Goal: Information Seeking & Learning: Learn about a topic

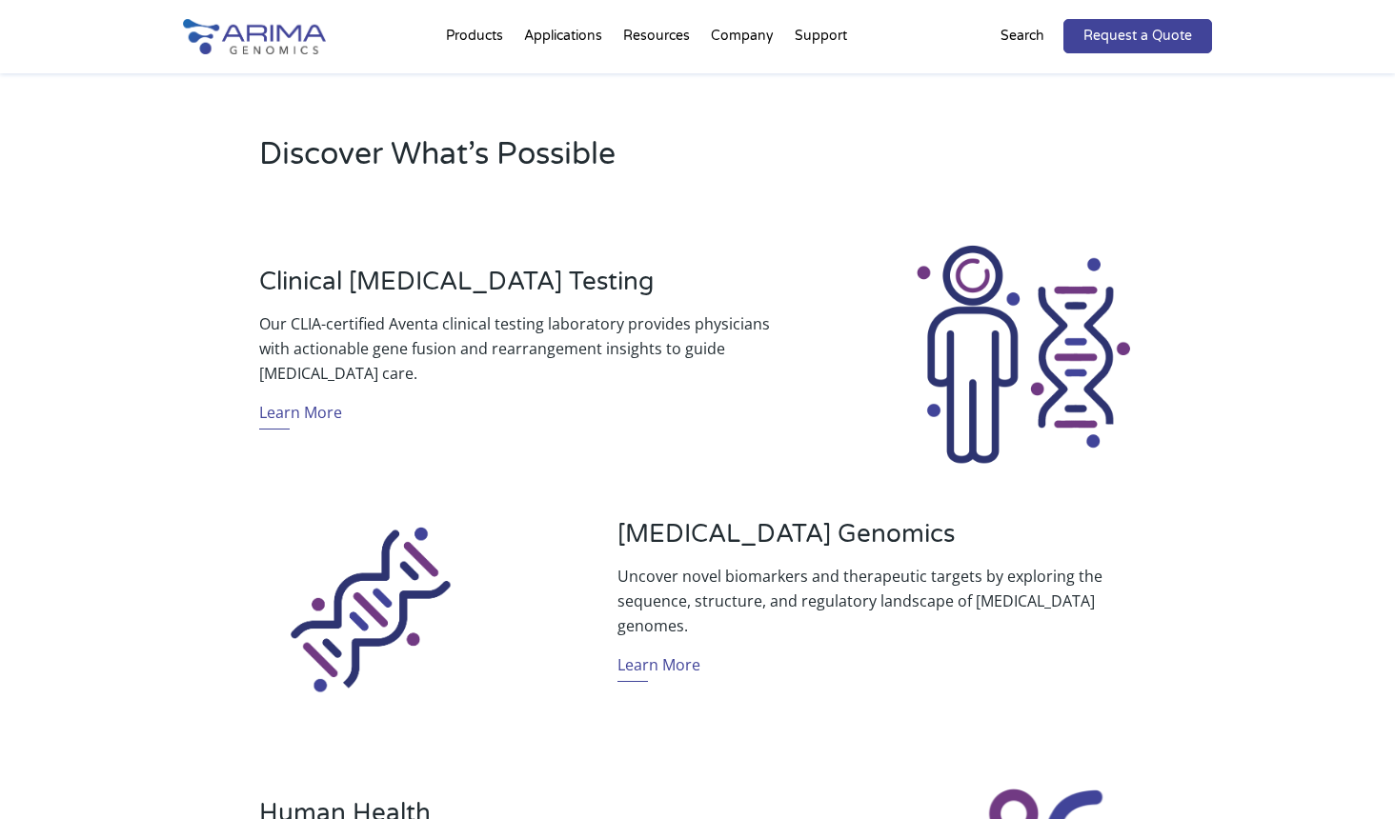
scroll to position [686, 0]
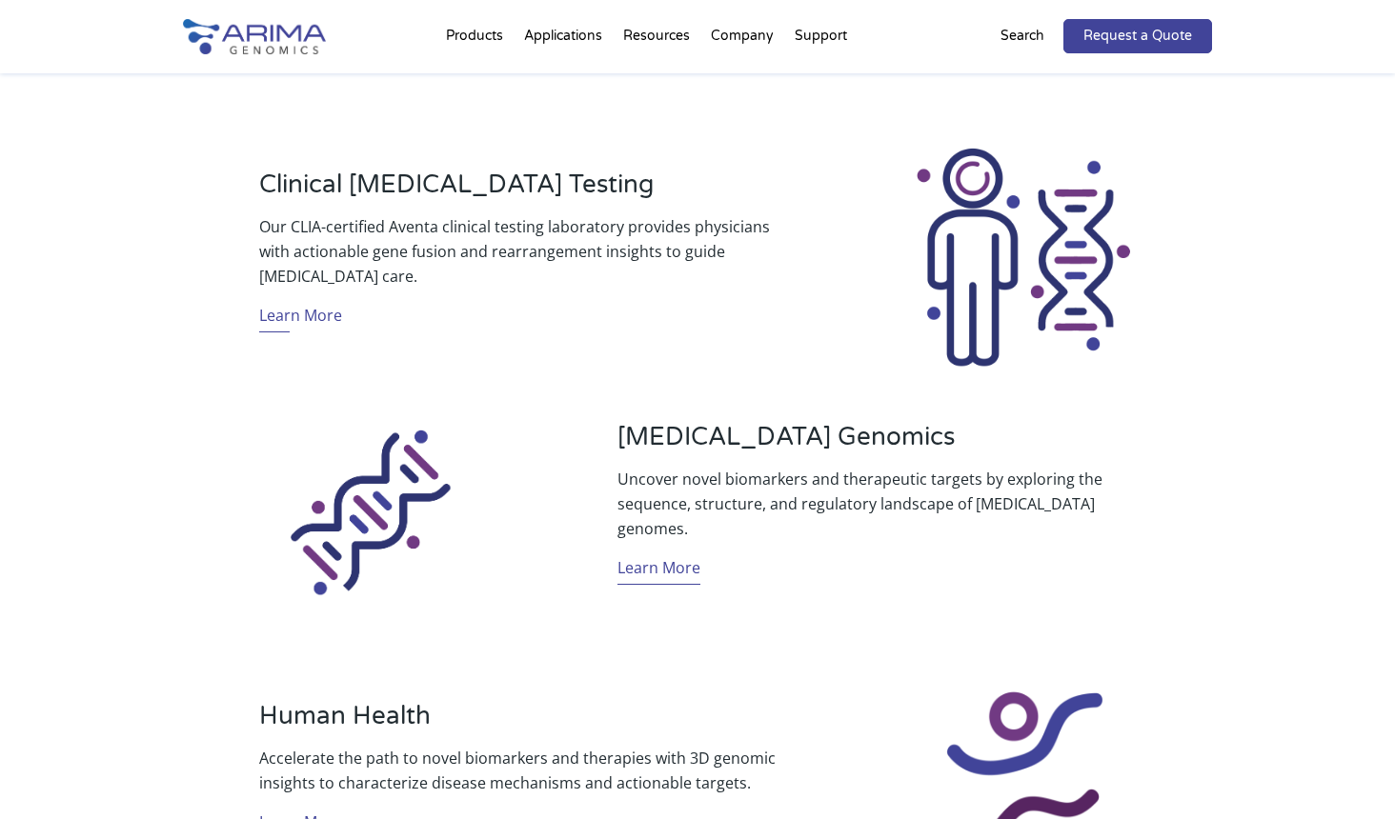
click at [676, 557] on link "Learn More" at bounding box center [658, 571] width 83 height 30
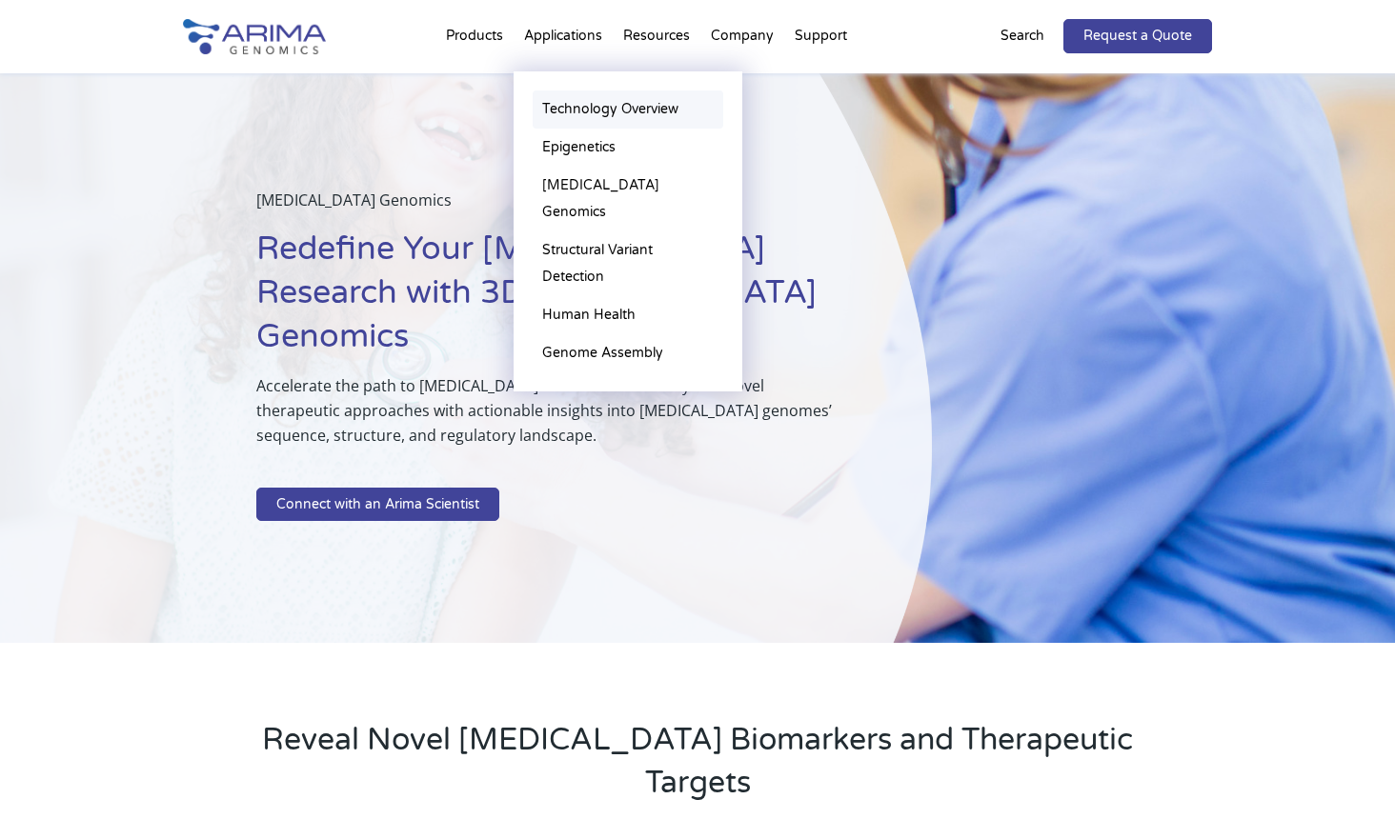
click at [624, 106] on link "Technology Overview" at bounding box center [628, 110] width 191 height 38
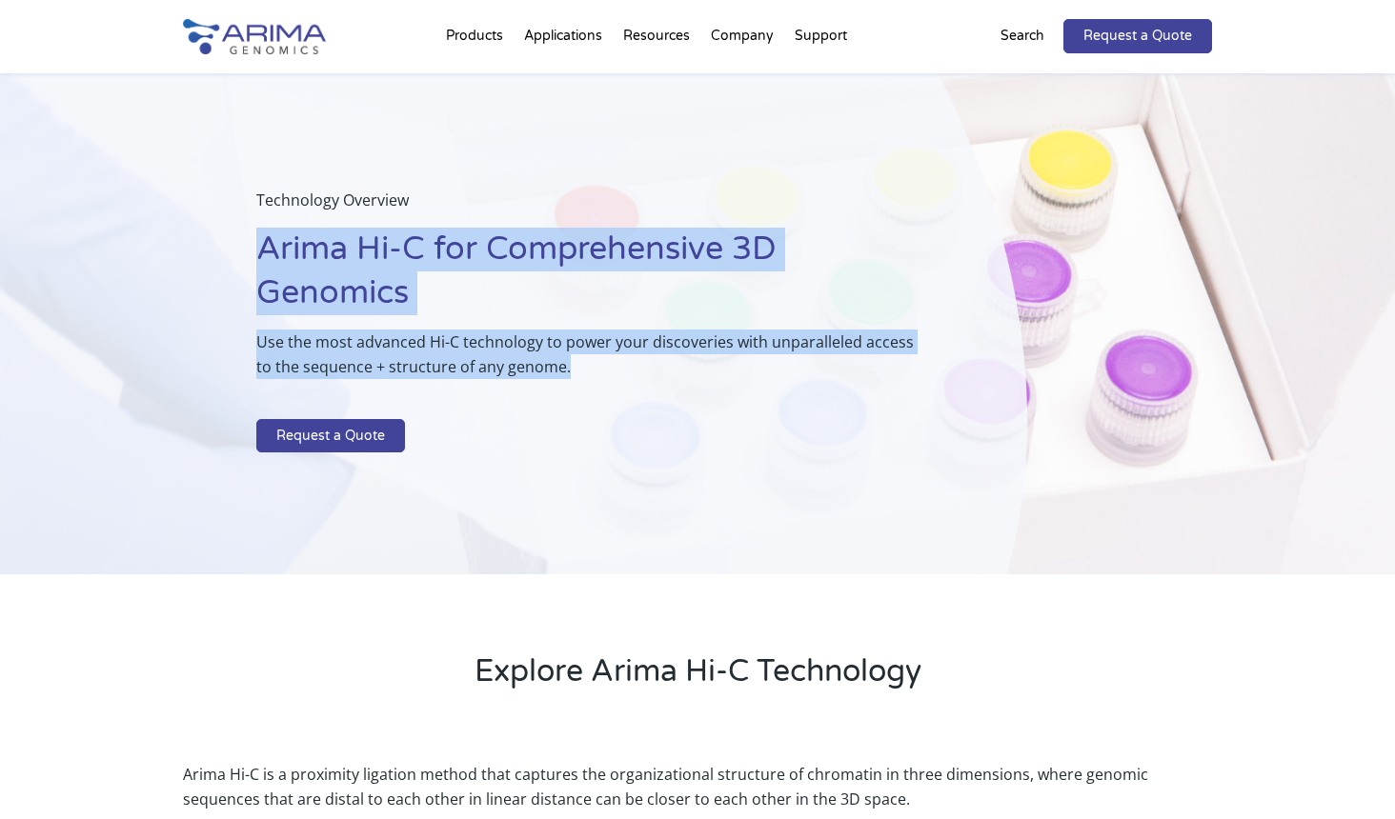
drag, startPoint x: 265, startPoint y: 247, endPoint x: 576, endPoint y: 370, distance: 334.1
click at [576, 370] on div "Technology Overview Arima Hi-C for Comprehensive 3D Genomics Use the most advan…" at bounding box center [593, 324] width 675 height 273
drag, startPoint x: 576, startPoint y: 370, endPoint x: 527, endPoint y: 362, distance: 49.2
copy div "Arima Hi-C for Comprehensive 3D Genomics Use the most advanced Hi-C technology …"
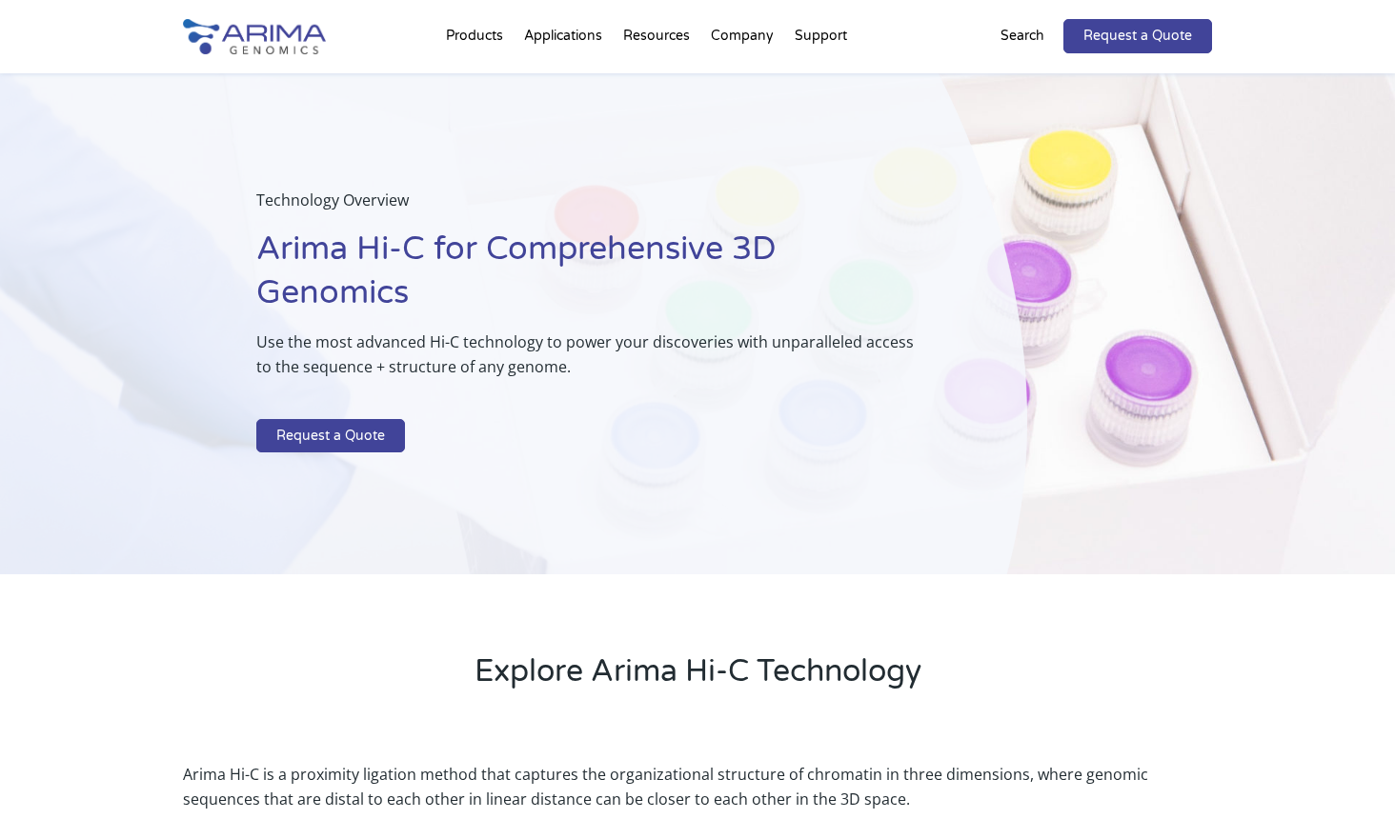
click at [249, 609] on div "Explore Arima Hi-C Technology" at bounding box center [697, 656] width 1395 height 162
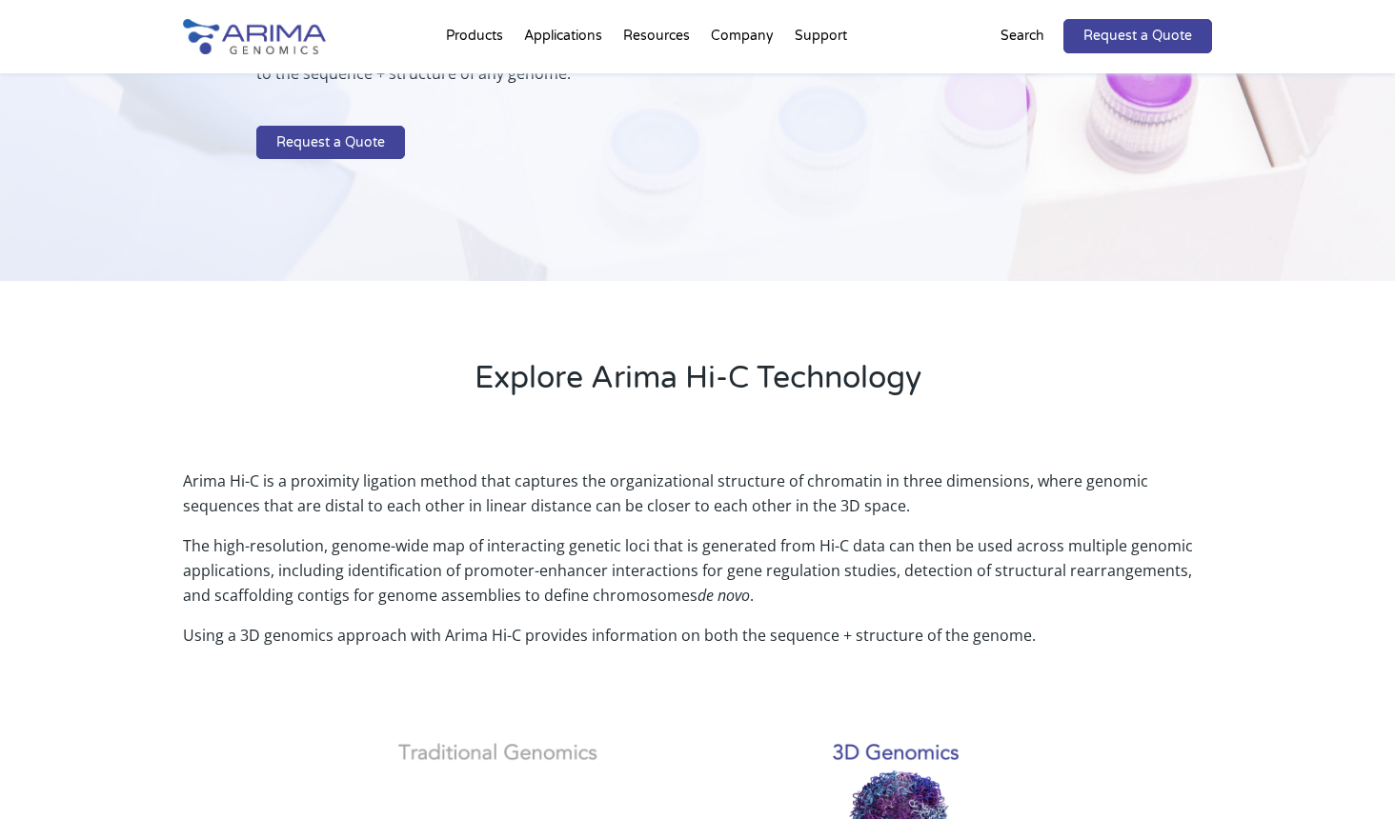
scroll to position [305, 0]
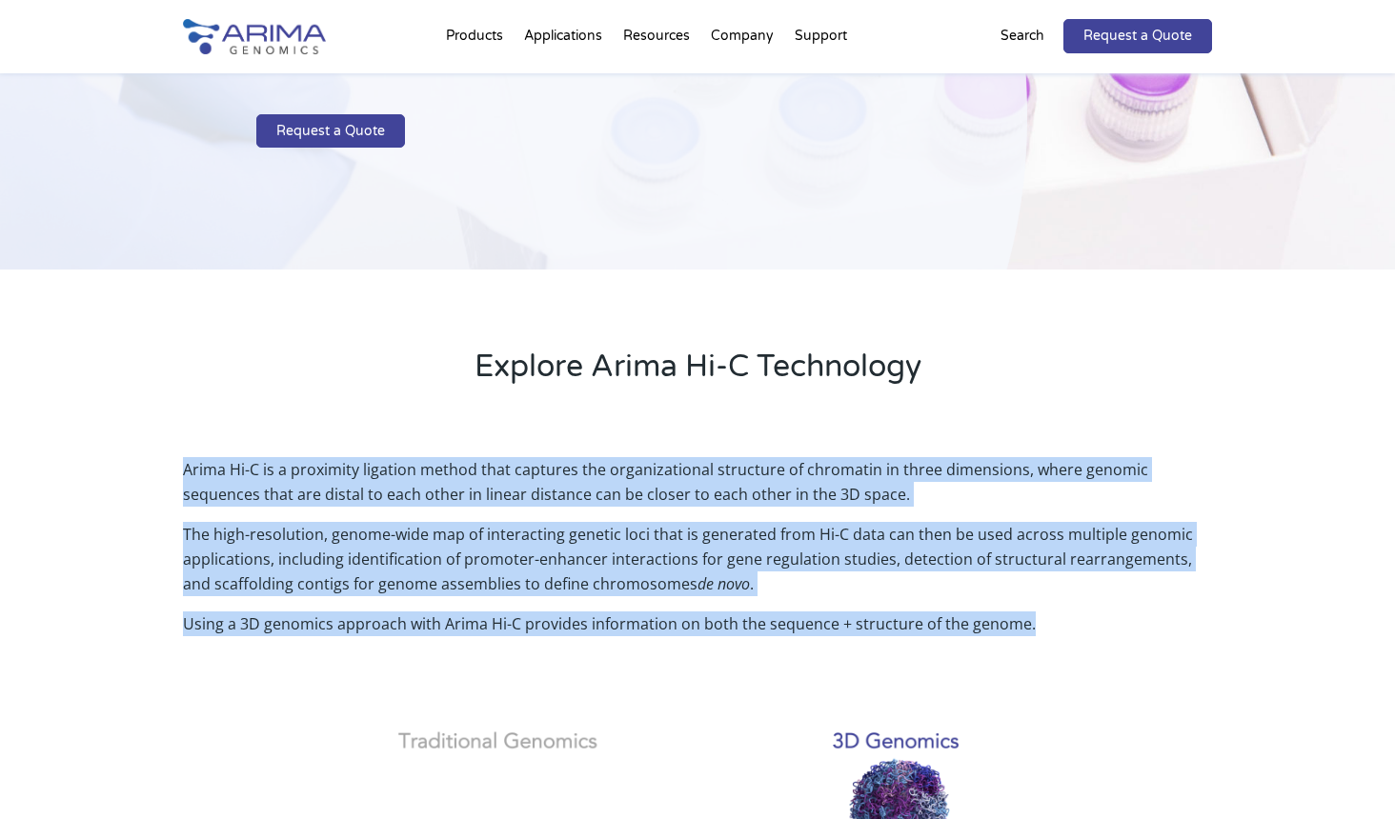
drag, startPoint x: 184, startPoint y: 469, endPoint x: 1128, endPoint y: 627, distance: 957.5
click at [1128, 627] on div "Arima Hi-C is a proximity ligation method that captures the organizational stru…" at bounding box center [697, 566] width 1029 height 218
copy div "Arima Hi-C is a proximity ligation method that captures the organizational stru…"
click at [174, 678] on div "Arima Hi-C is a proximity ligation method that captures the organizational stru…" at bounding box center [697, 727] width 1395 height 591
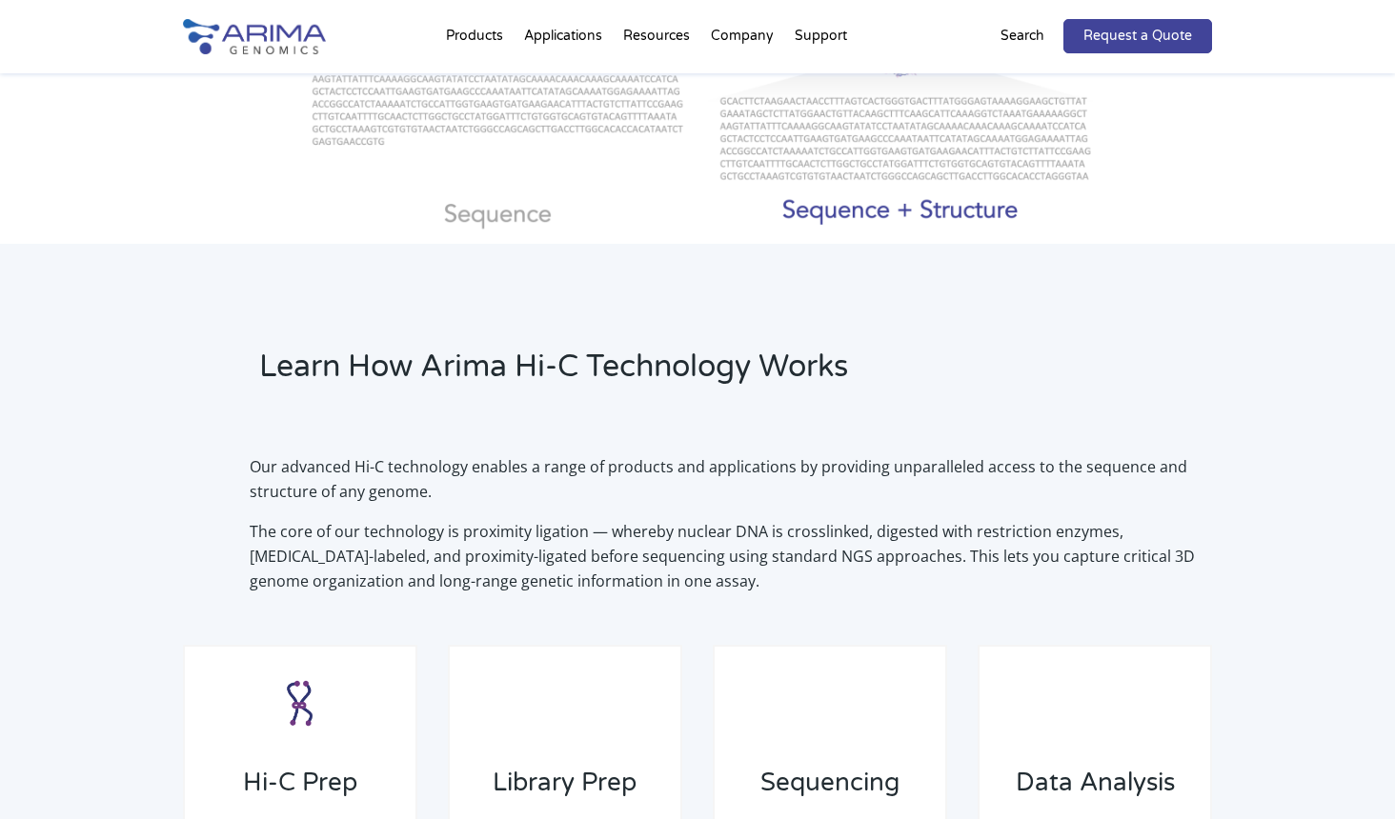
scroll to position [1143, 0]
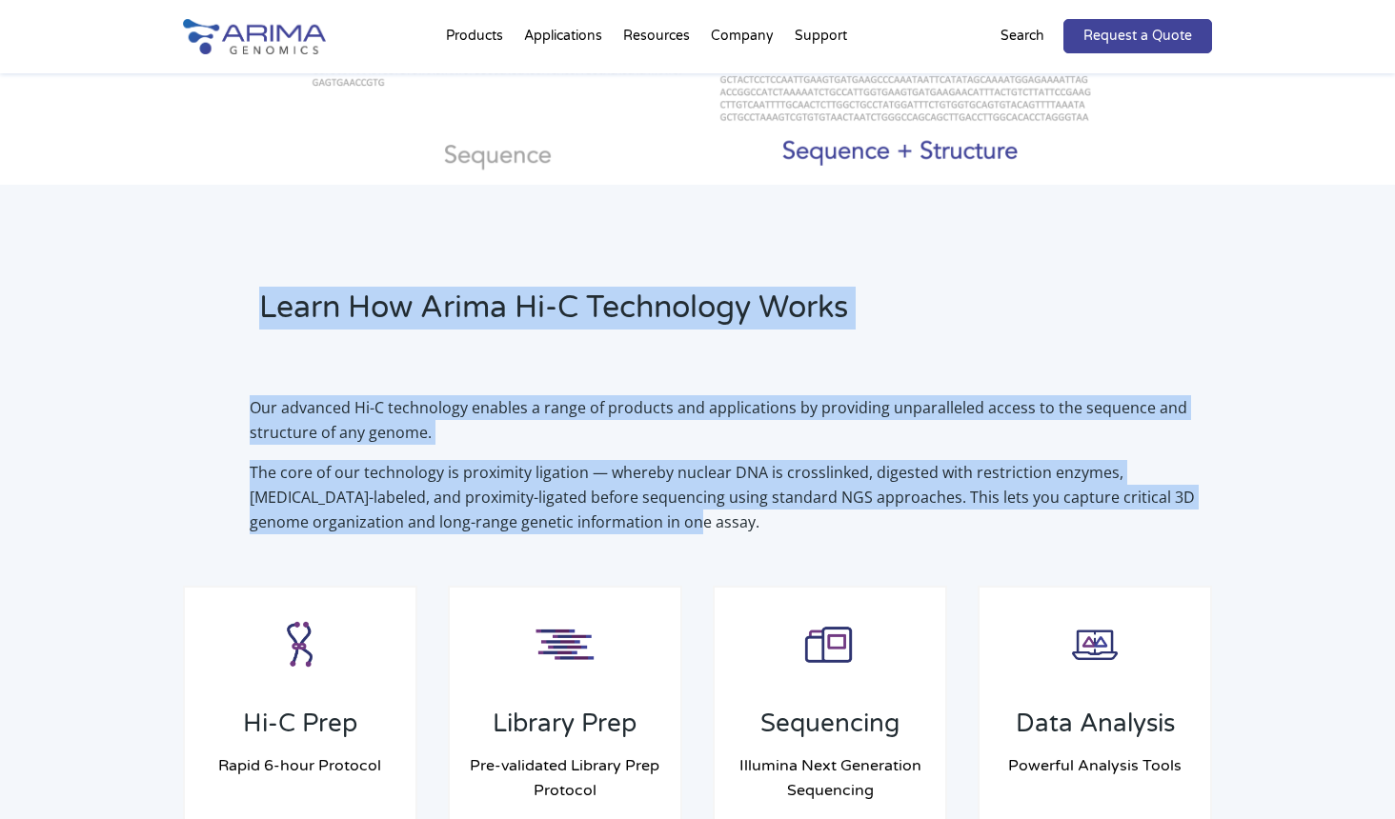
drag, startPoint x: 255, startPoint y: 299, endPoint x: 756, endPoint y: 518, distance: 546.2
click at [756, 518] on div "Learn How Arima Hi-C Technology Works Our advanced Hi-C technology enables a ra…" at bounding box center [697, 555] width 1395 height 741
drag, startPoint x: 756, startPoint y: 518, endPoint x: 606, endPoint y: 491, distance: 152.1
copy div "Learn How Arima Hi-C Technology Works Our advanced Hi-C technology enables a ra…"
click at [129, 491] on div "Learn How Arima Hi-C Technology Works Our advanced Hi-C technology enables a ra…" at bounding box center [697, 555] width 1395 height 741
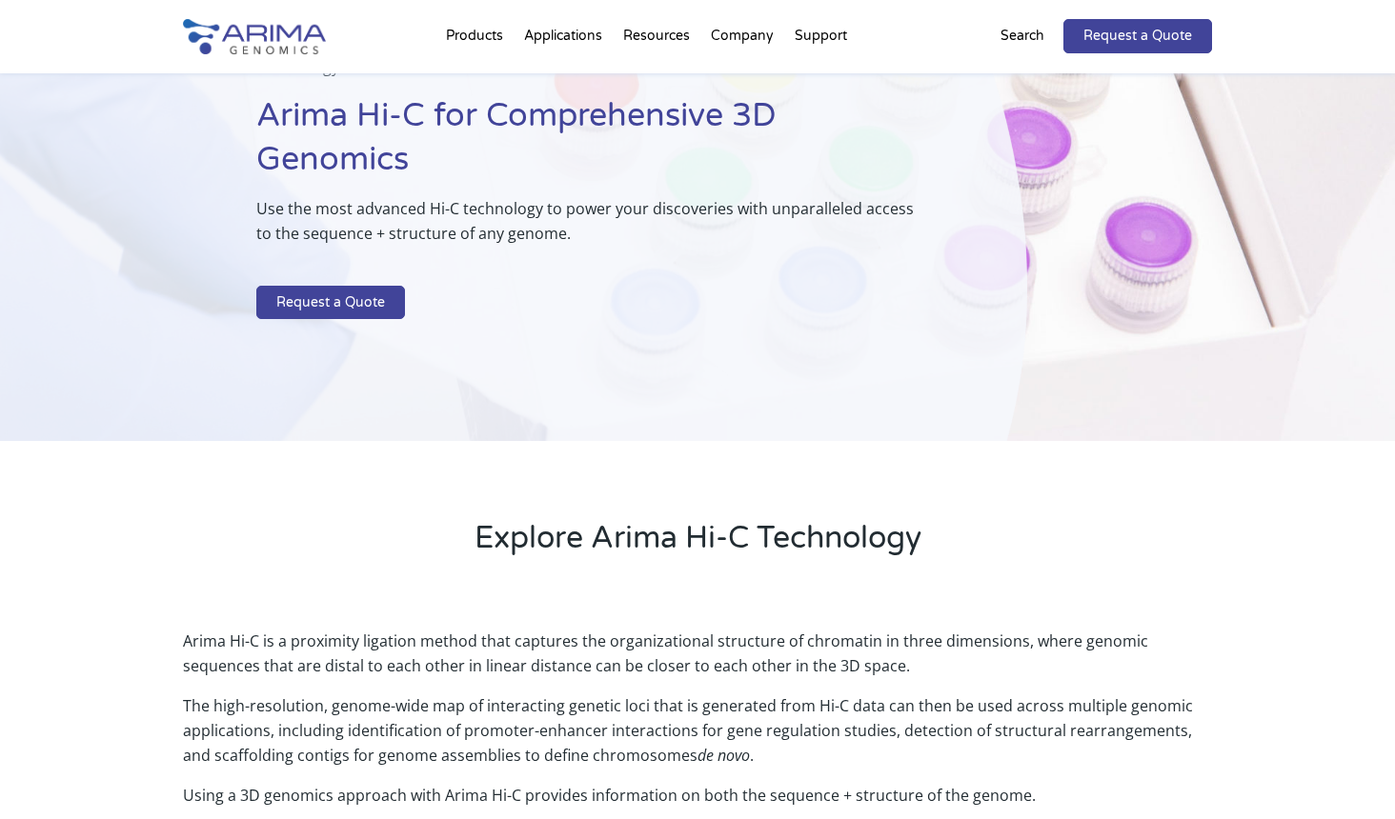
scroll to position [0, 0]
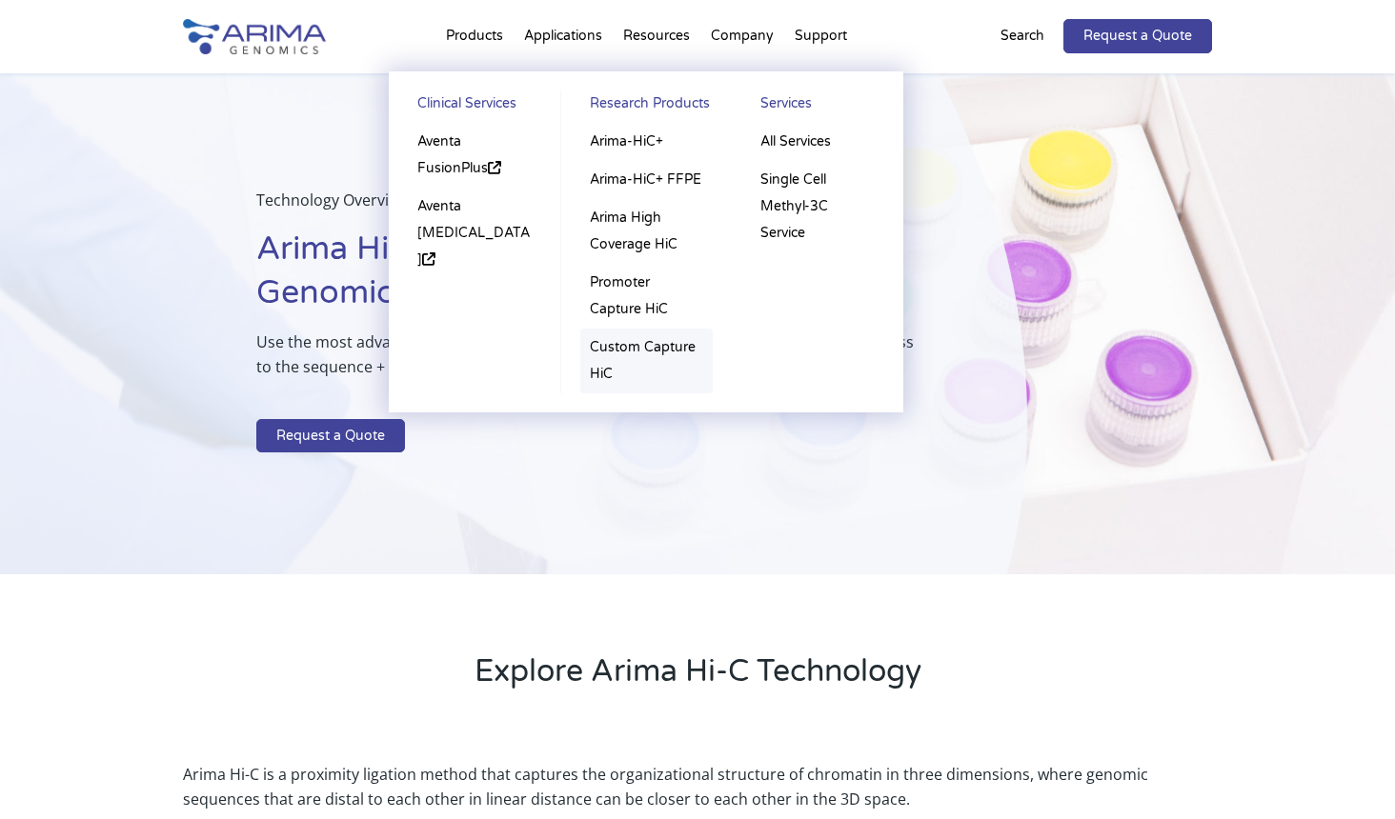
click at [661, 346] on link "Custom Capture HiC" at bounding box center [646, 361] width 132 height 65
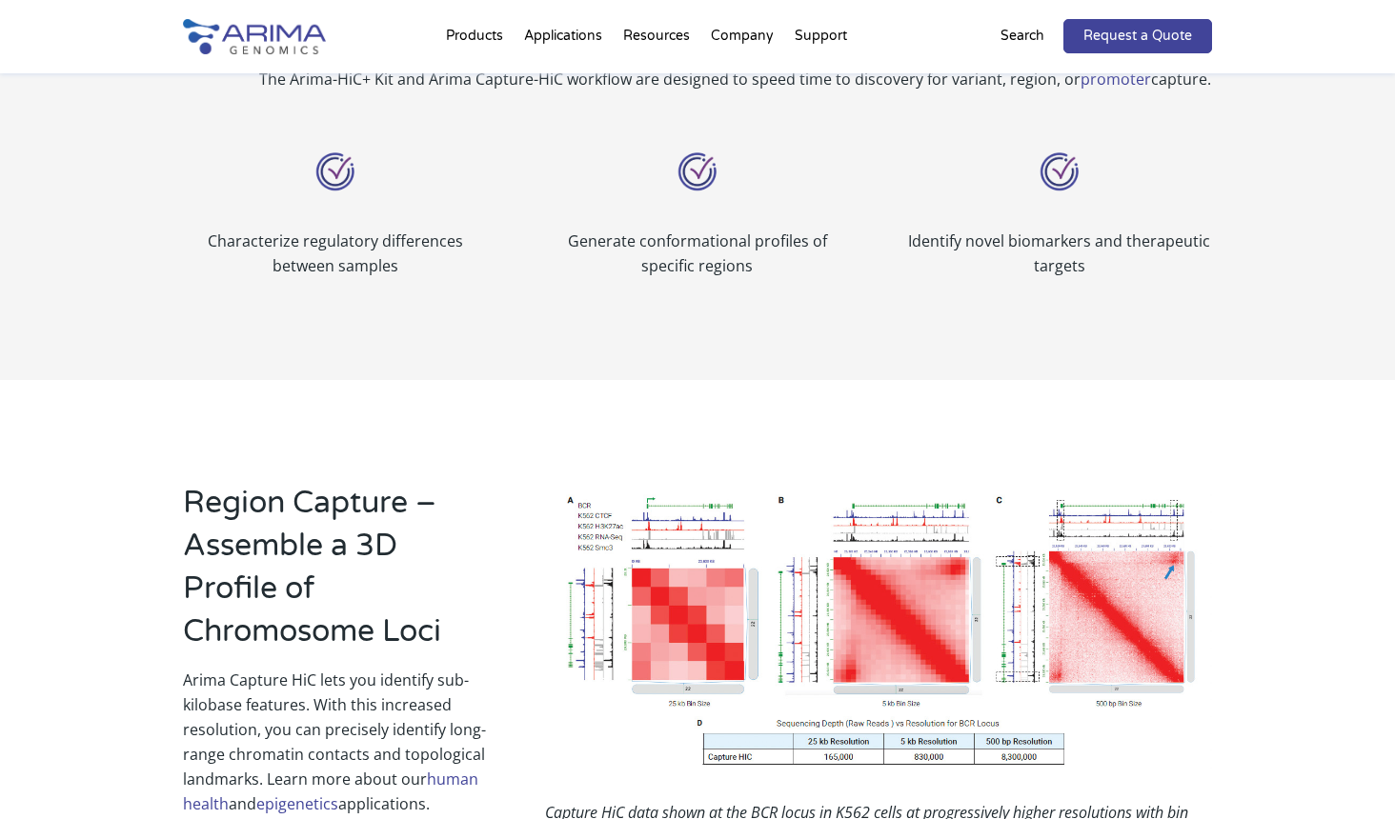
scroll to position [941, 0]
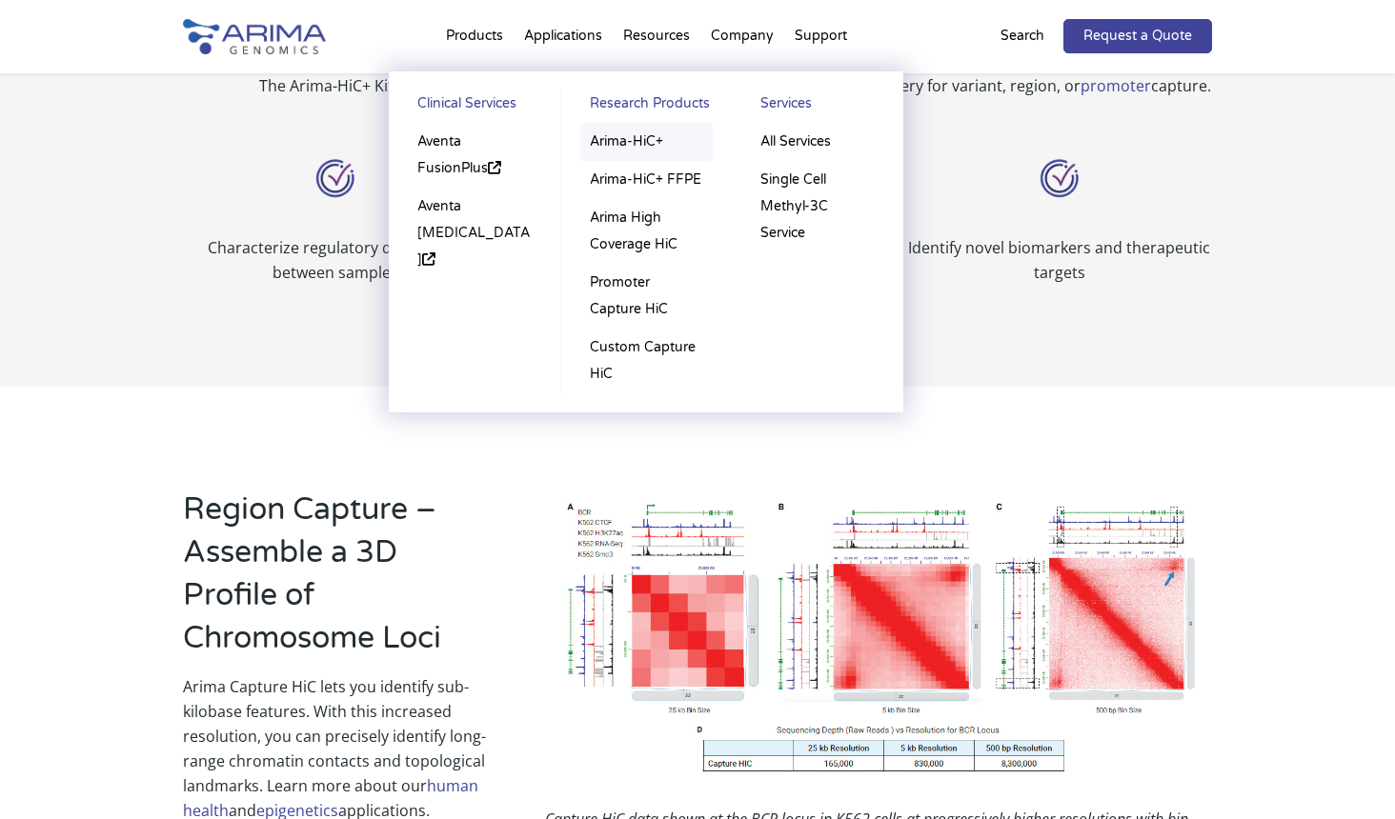
click at [656, 150] on link "Arima-HiC+" at bounding box center [646, 142] width 132 height 38
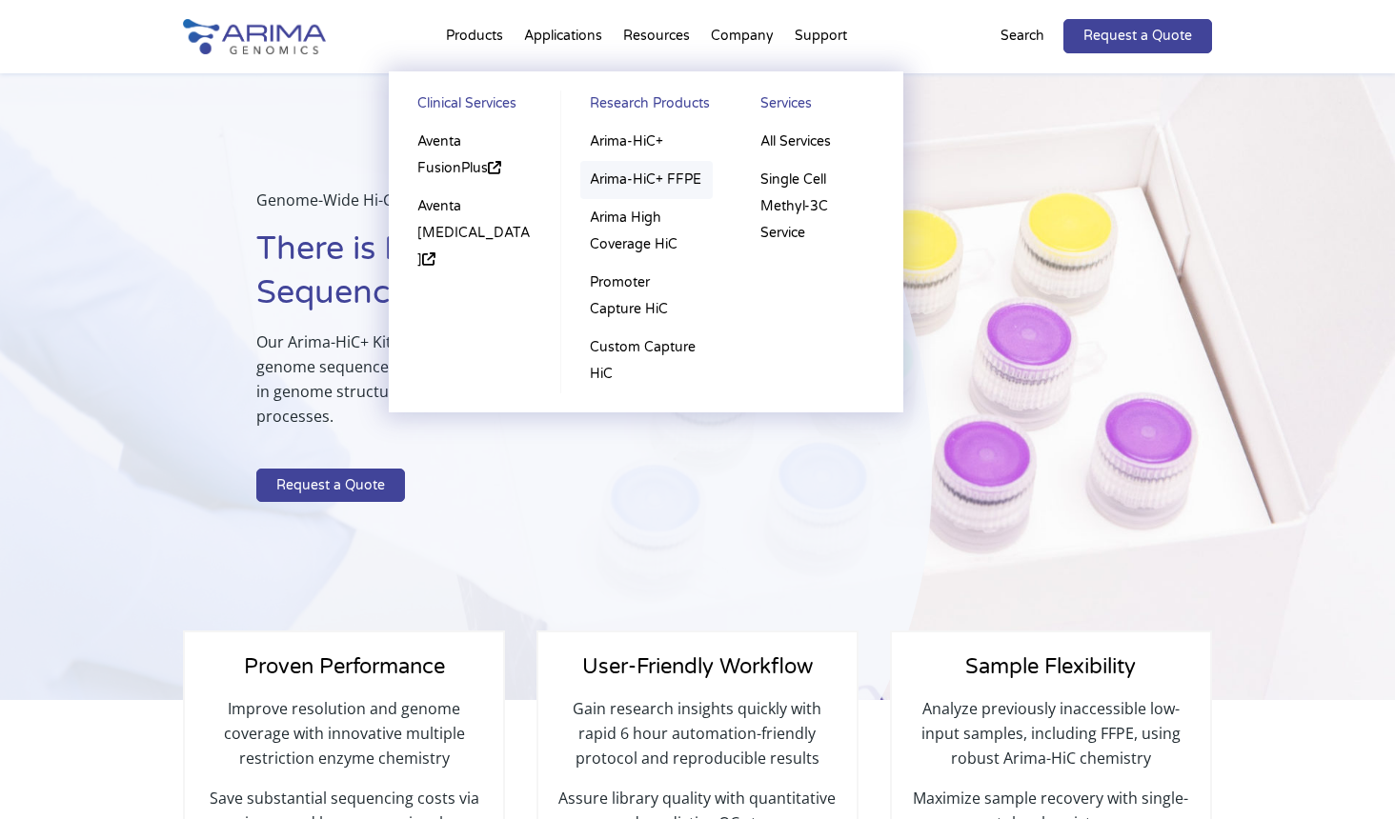
click at [606, 173] on link "Arima-HiC+ FFPE" at bounding box center [646, 180] width 132 height 38
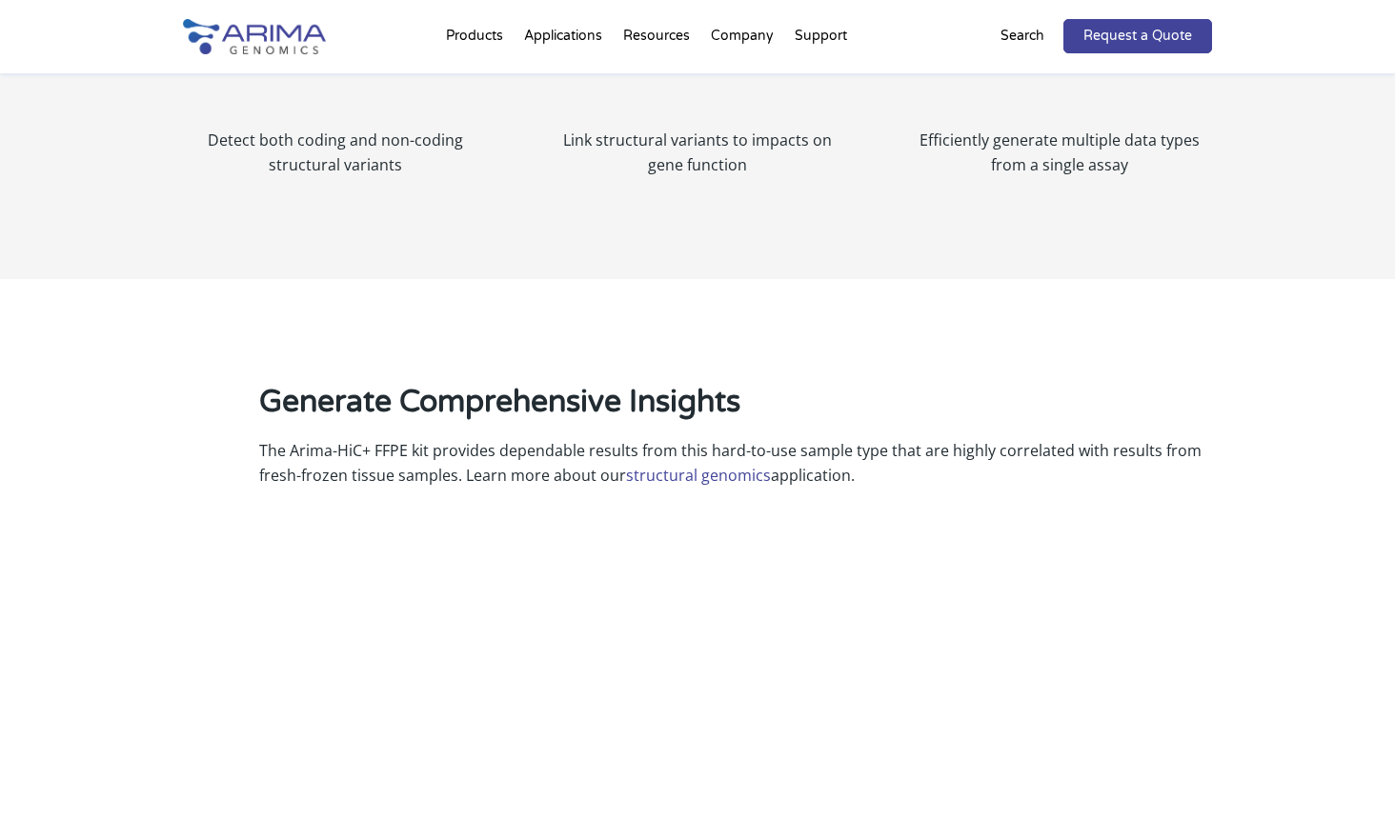
scroll to position [1372, 0]
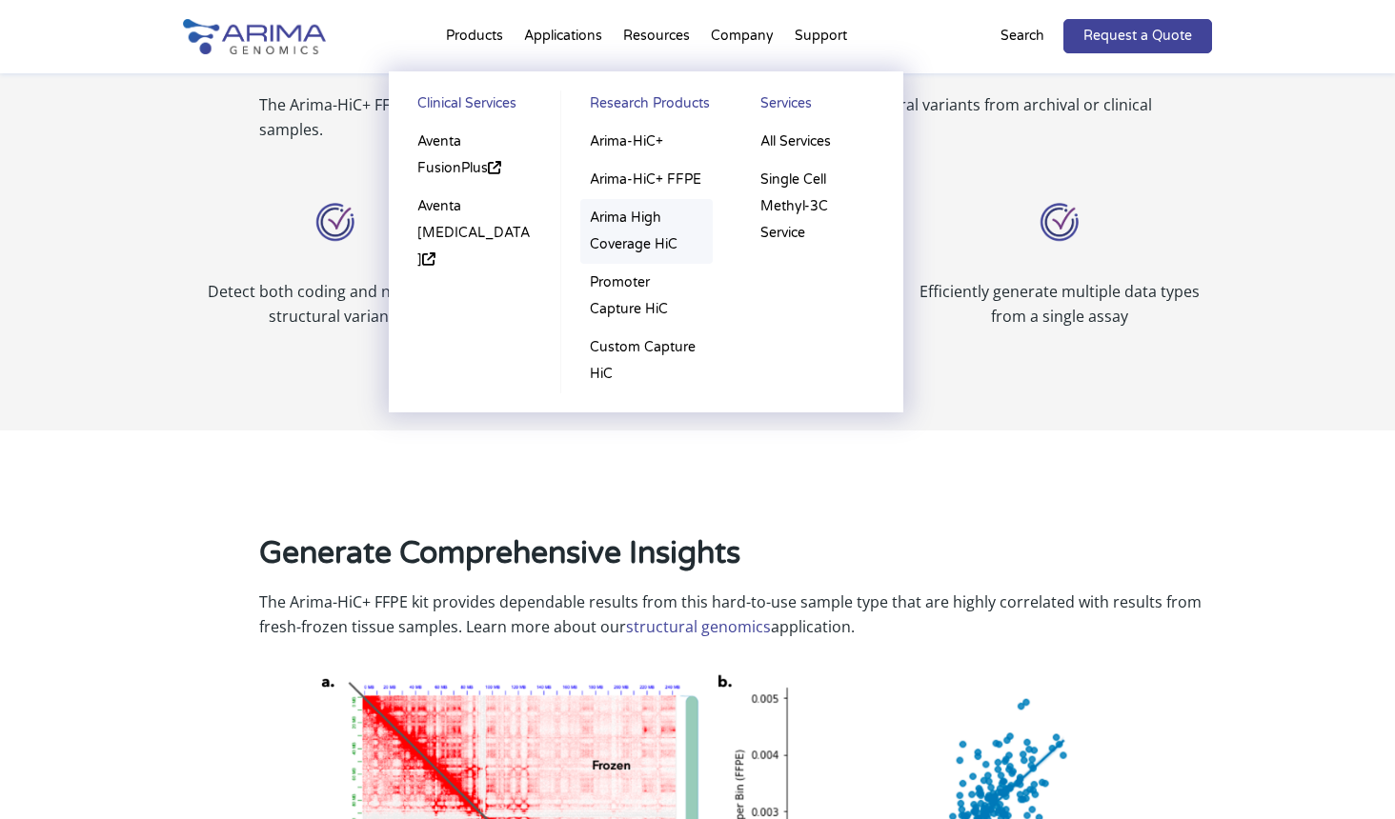
click at [615, 237] on link "Arima High Coverage HiC" at bounding box center [646, 231] width 132 height 65
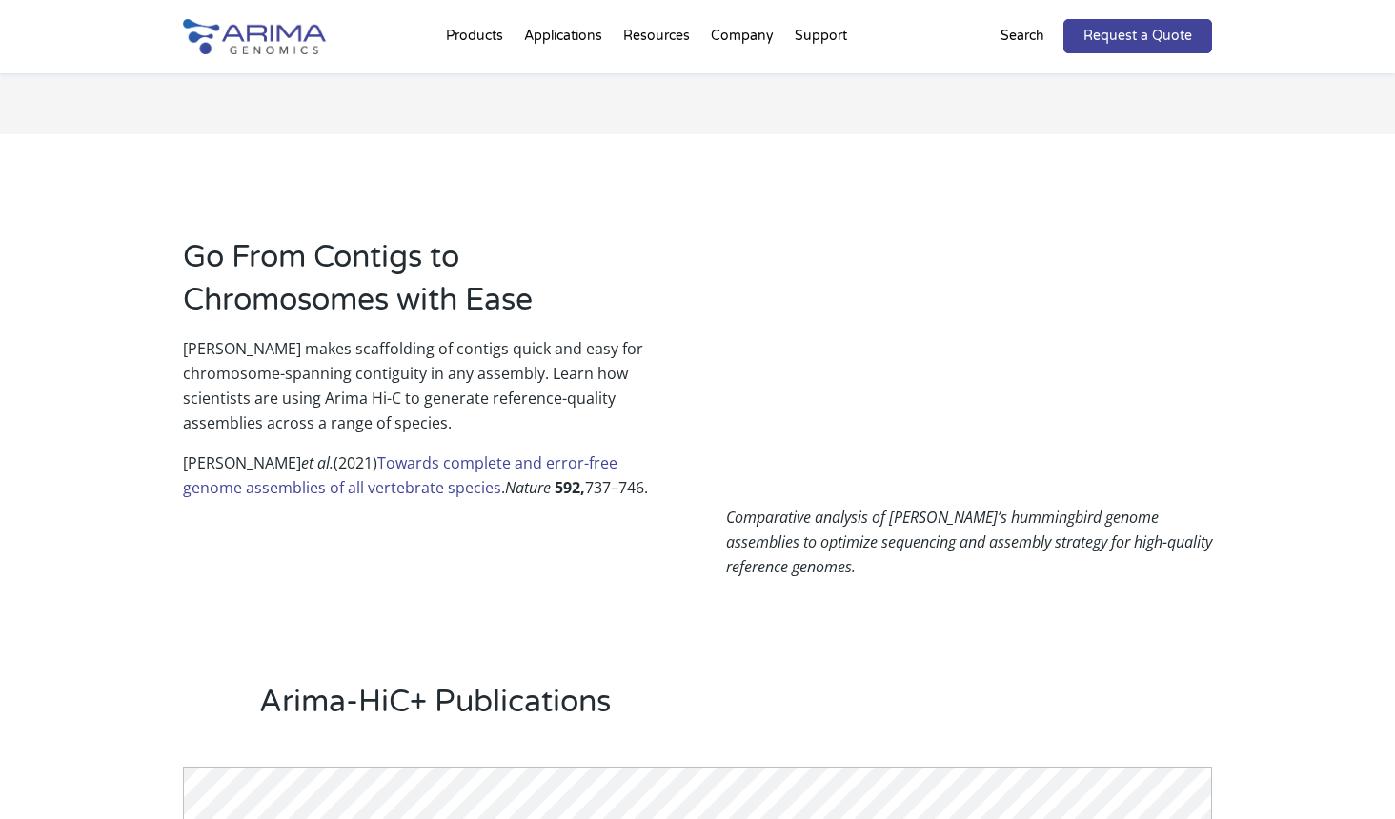
scroll to position [1143, 0]
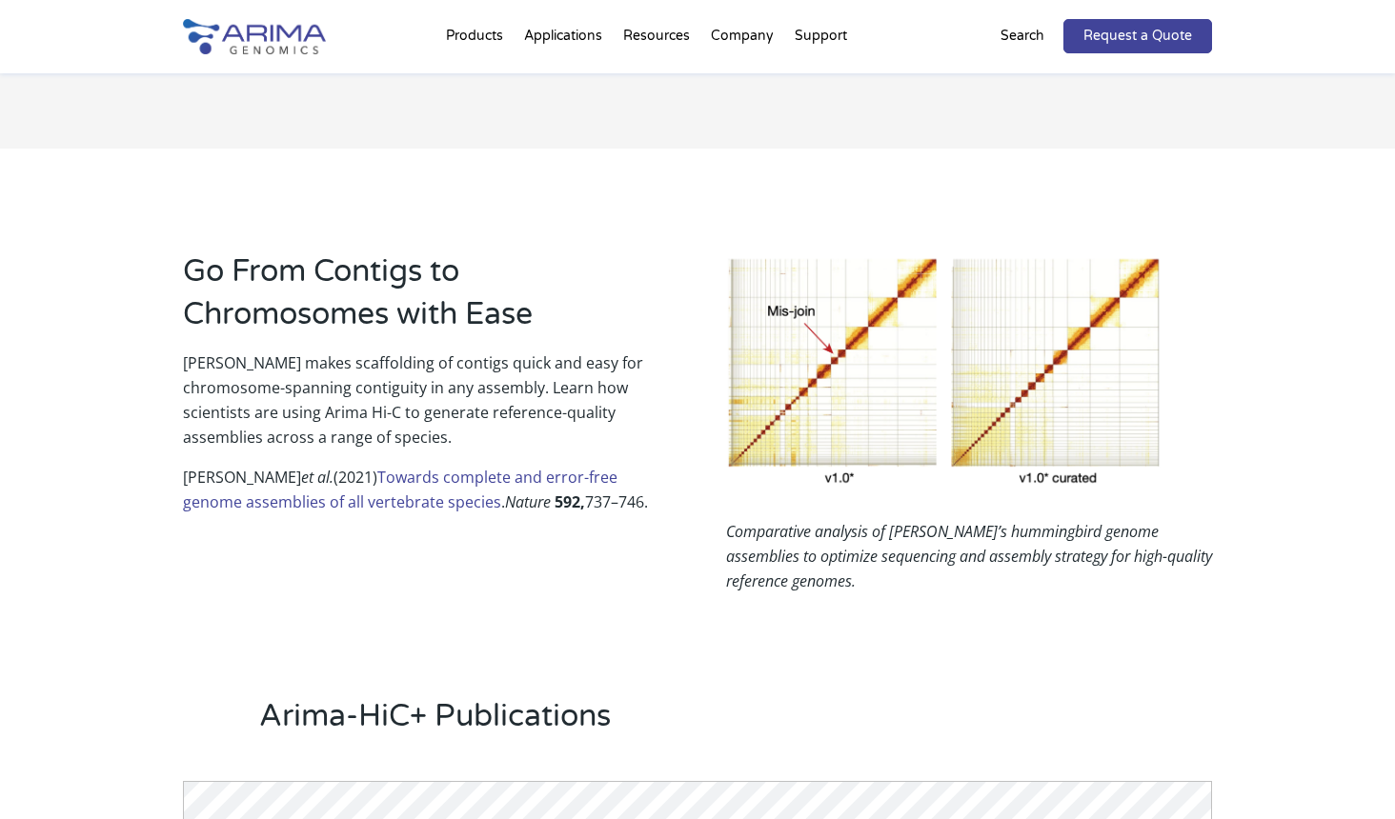
click at [421, 499] on link "Towards complete and error-free genome assemblies of all vertebrate species" at bounding box center [400, 490] width 435 height 46
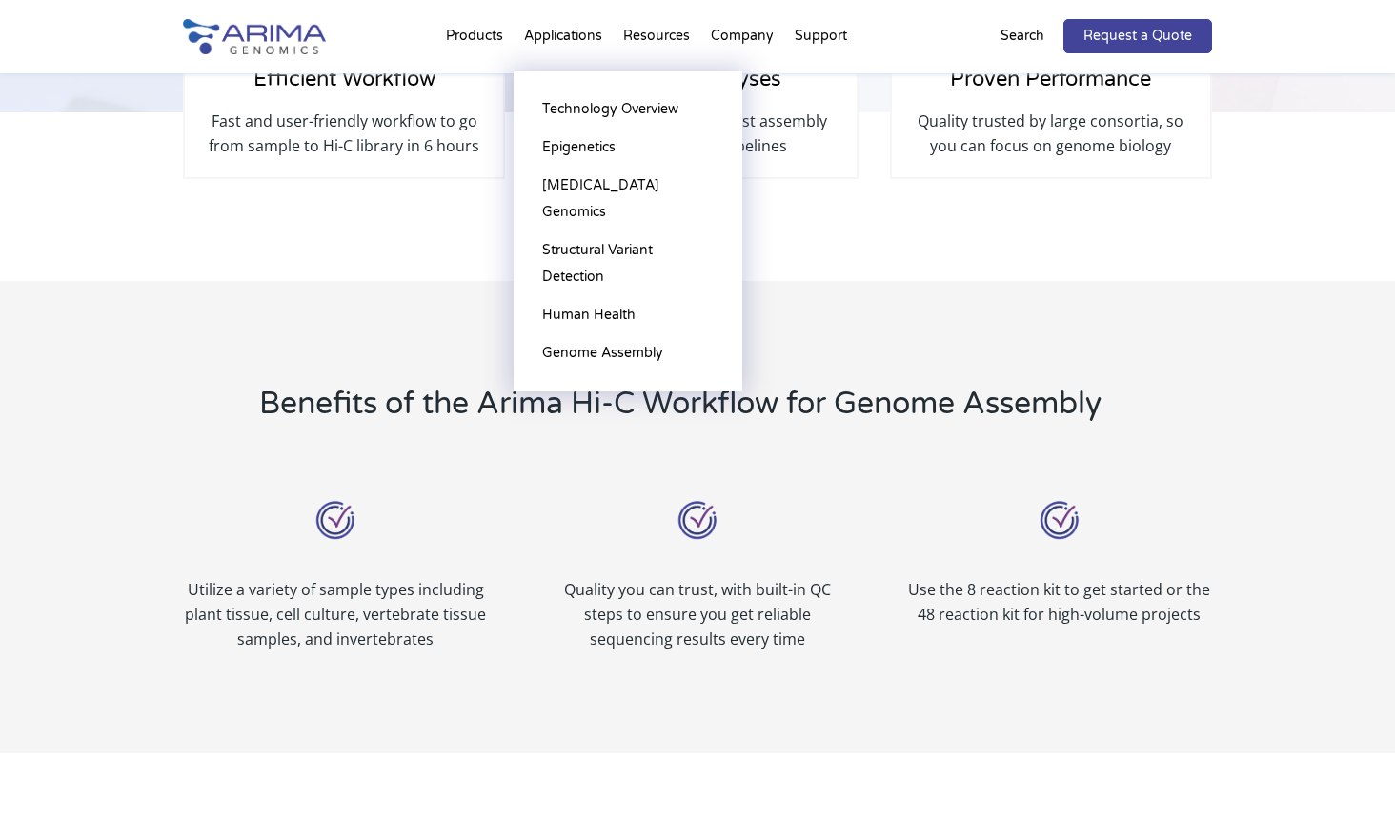
scroll to position [534, 0]
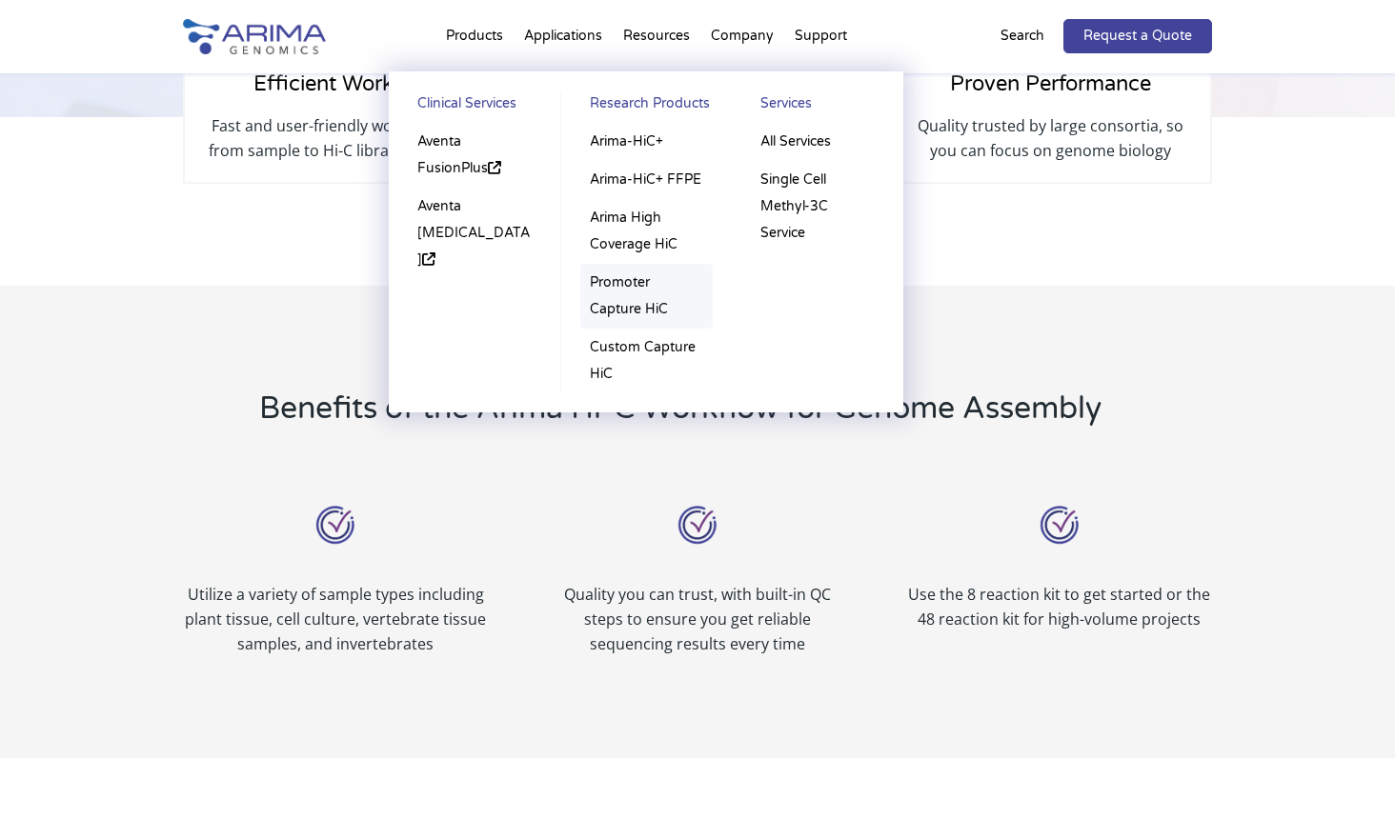
click at [621, 284] on link "Promoter Capture HiC" at bounding box center [646, 296] width 132 height 65
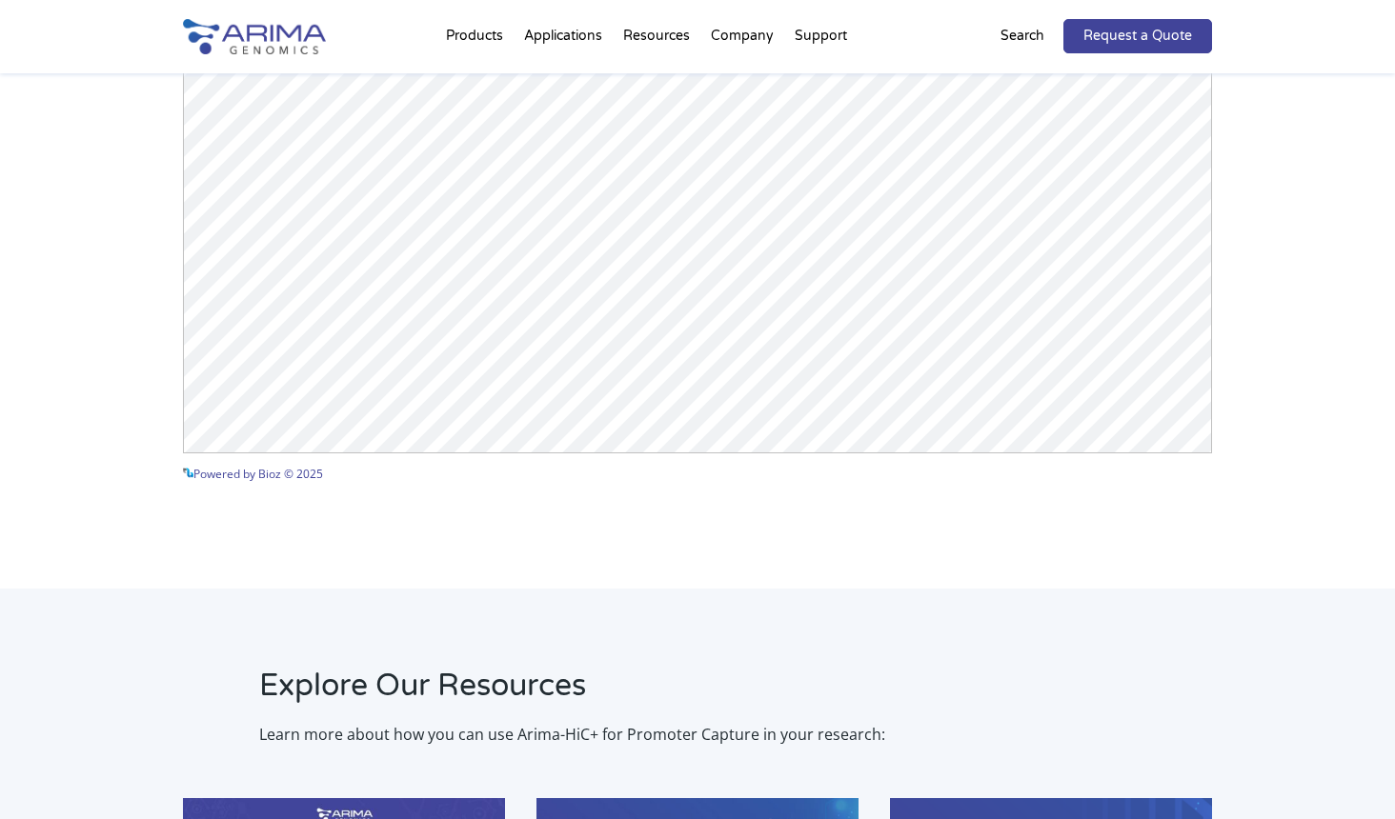
scroll to position [3507, 0]
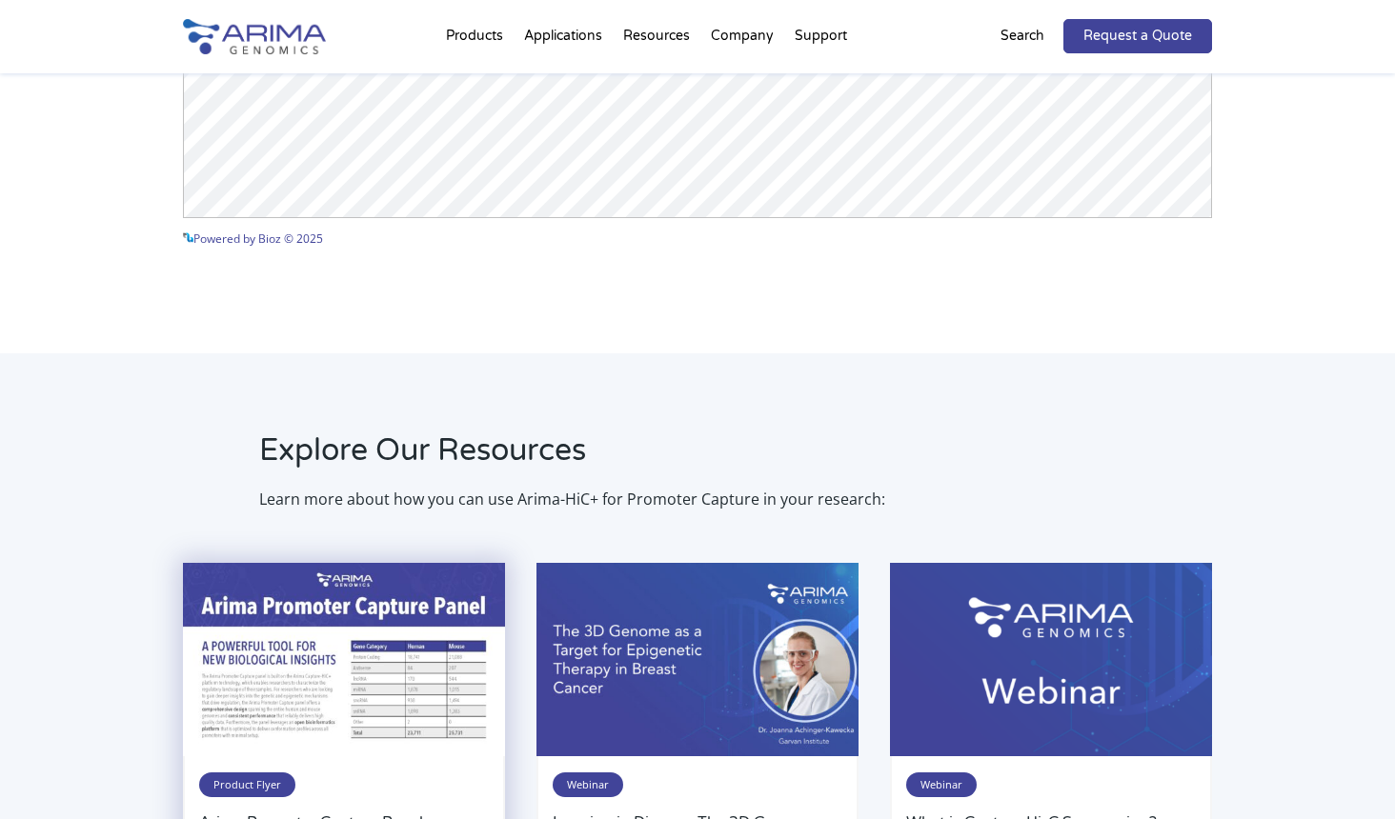
click at [242, 651] on img at bounding box center [344, 659] width 322 height 193
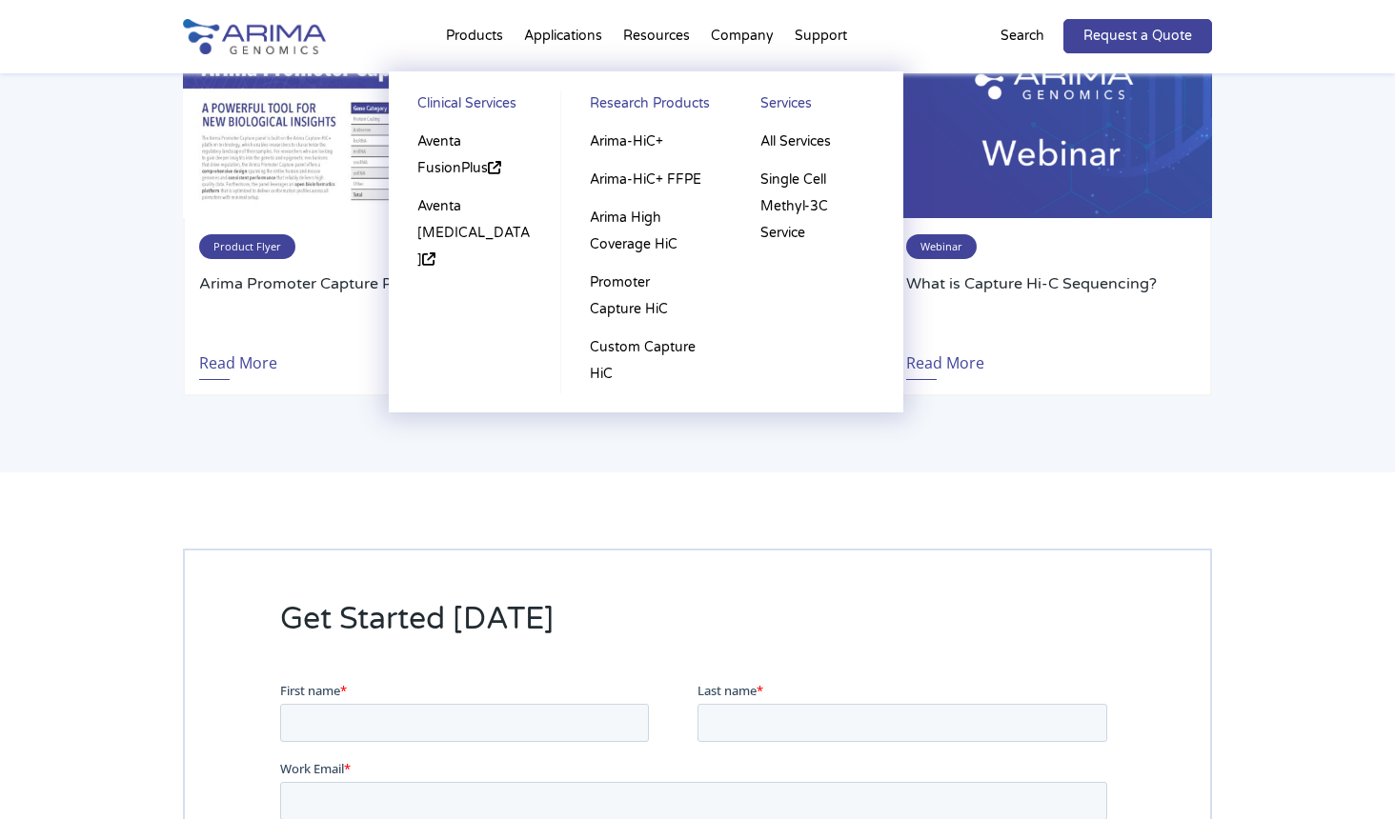
scroll to position [4045, 0]
click at [620, 249] on link "Arima High Coverage HiC" at bounding box center [646, 231] width 132 height 65
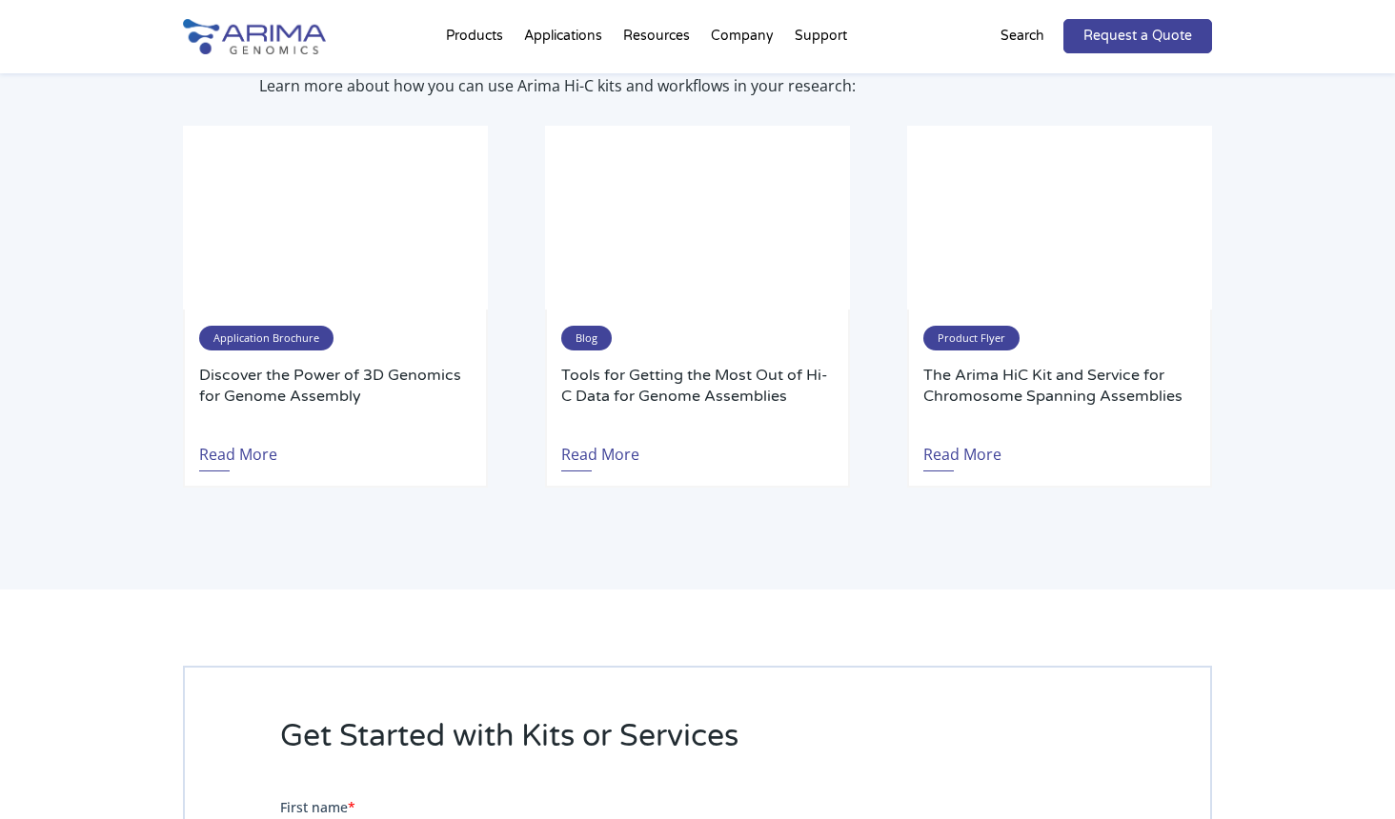
scroll to position [3442, 0]
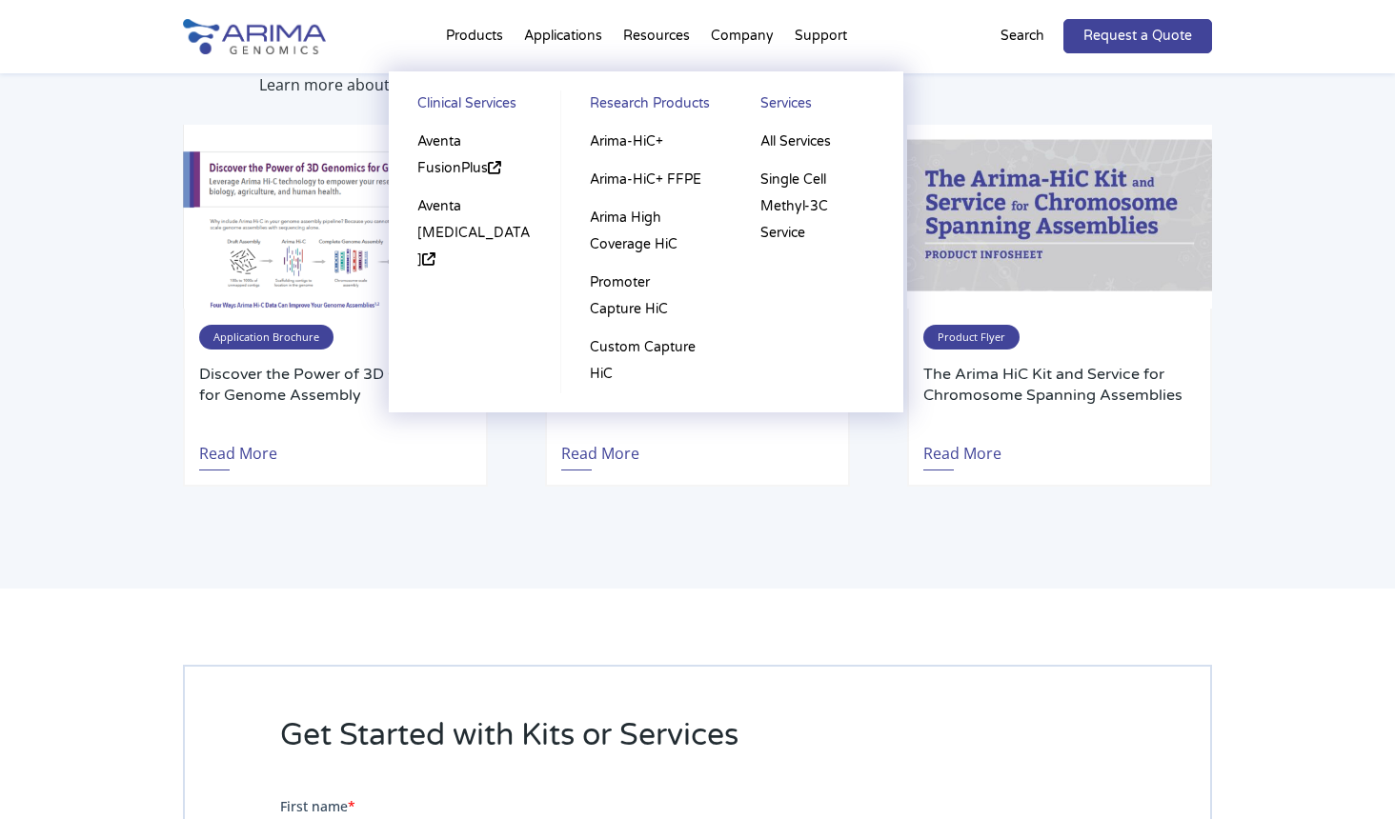
scroll to position [3442, 0]
click at [767, 142] on link "All Services" at bounding box center [817, 142] width 133 height 38
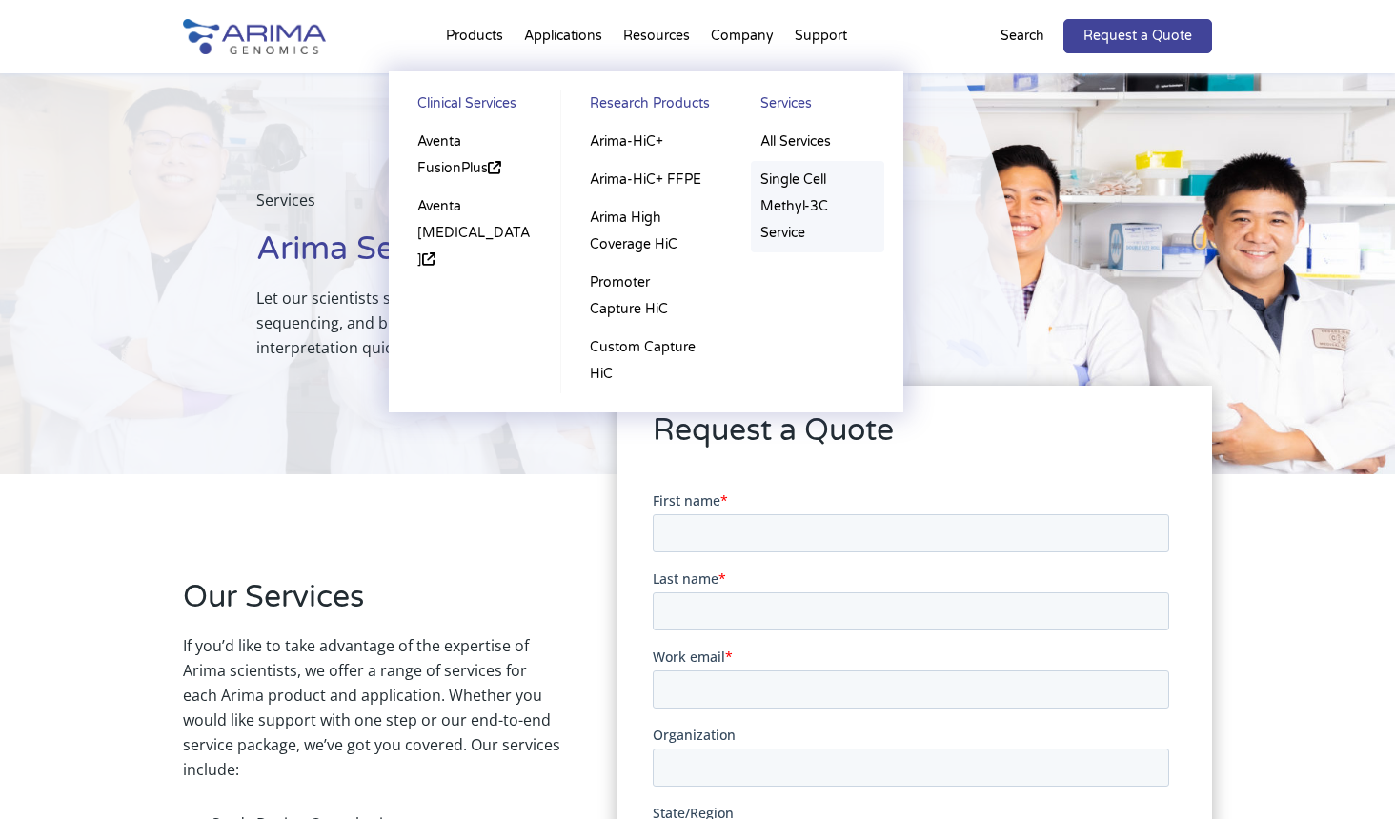
click at [794, 183] on link "Single Cell Methyl-3C Service" at bounding box center [817, 206] width 133 height 91
click at [803, 202] on link "Single Cell Methyl-3C Service" at bounding box center [817, 206] width 133 height 91
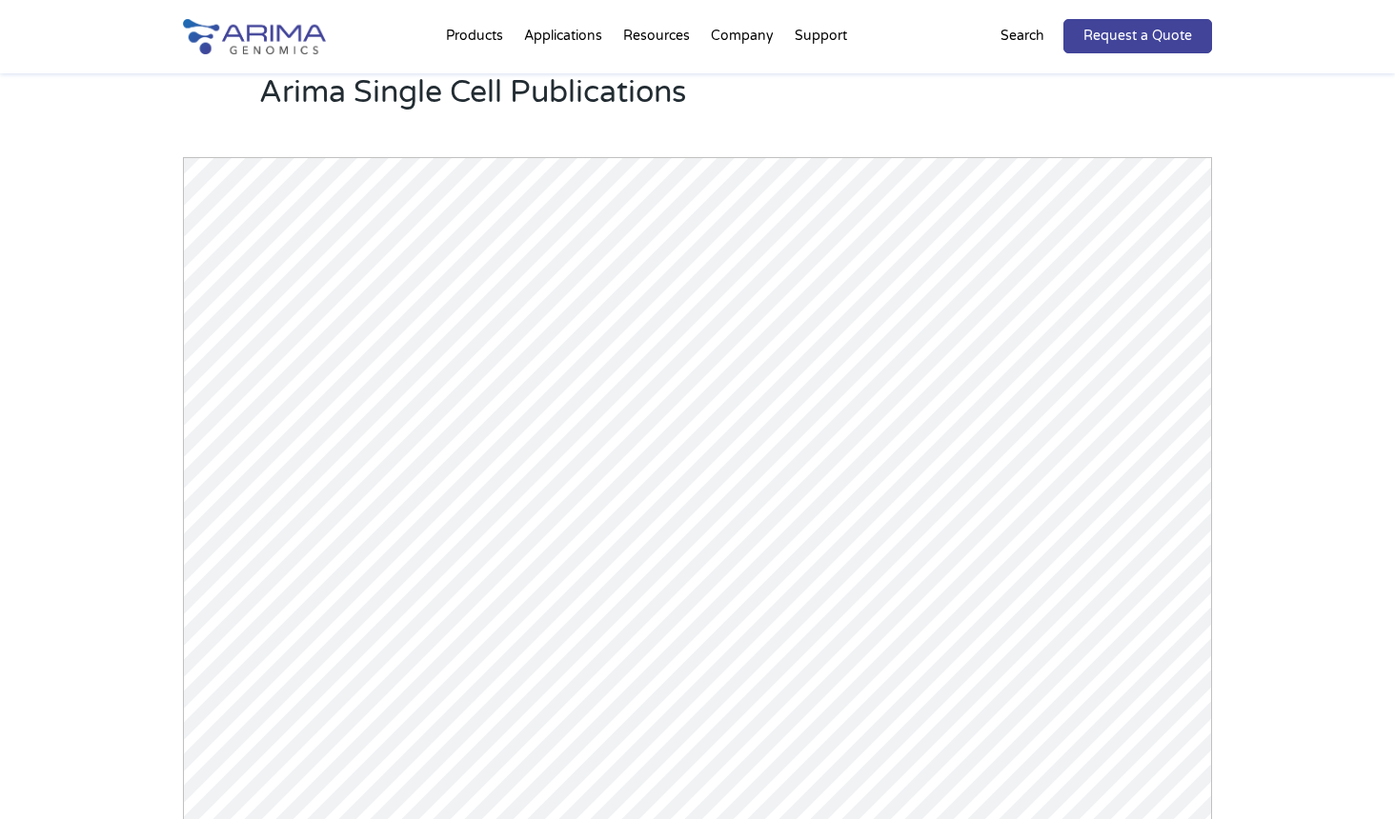
scroll to position [1887, 0]
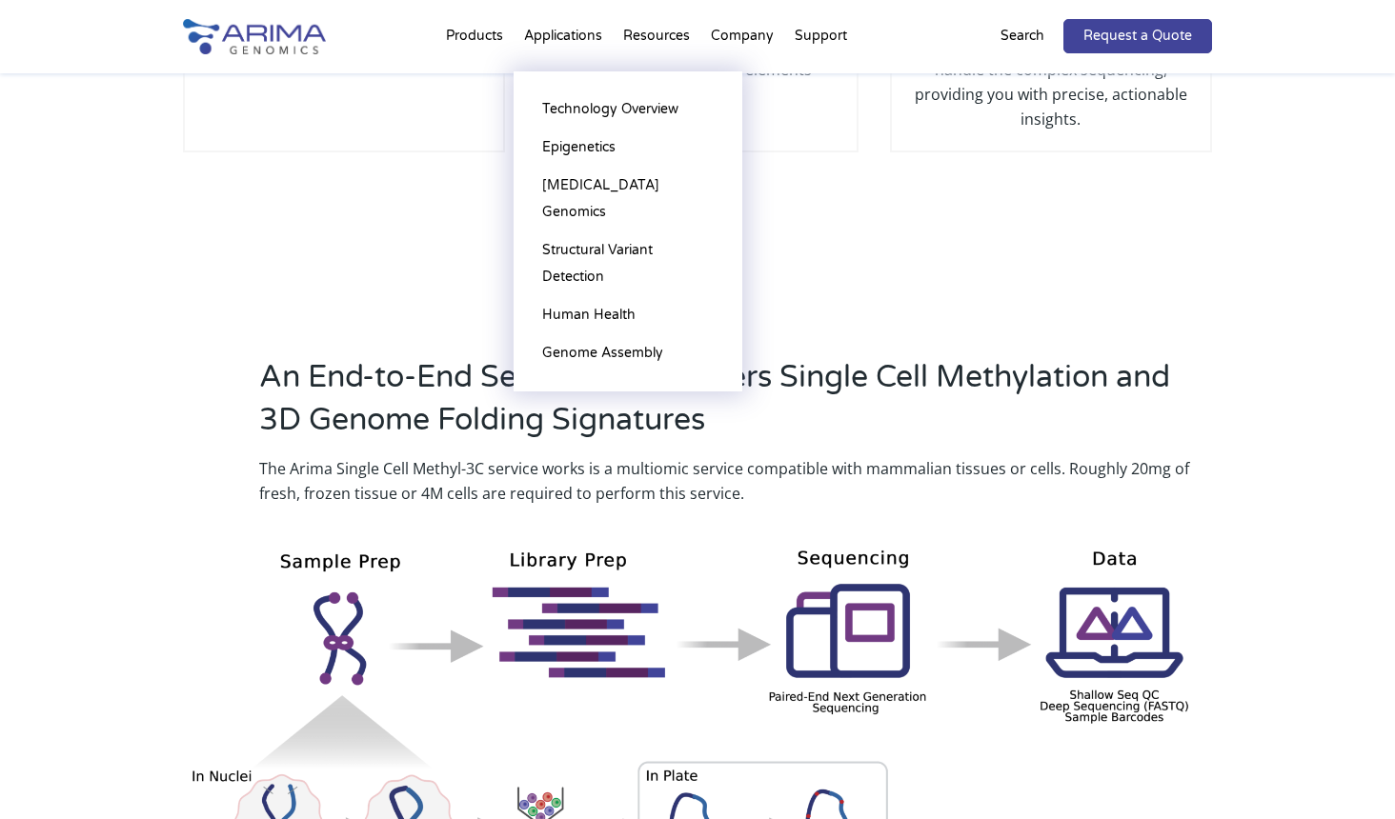
scroll to position [762, 0]
click at [586, 133] on link "Epigenetics" at bounding box center [628, 148] width 191 height 38
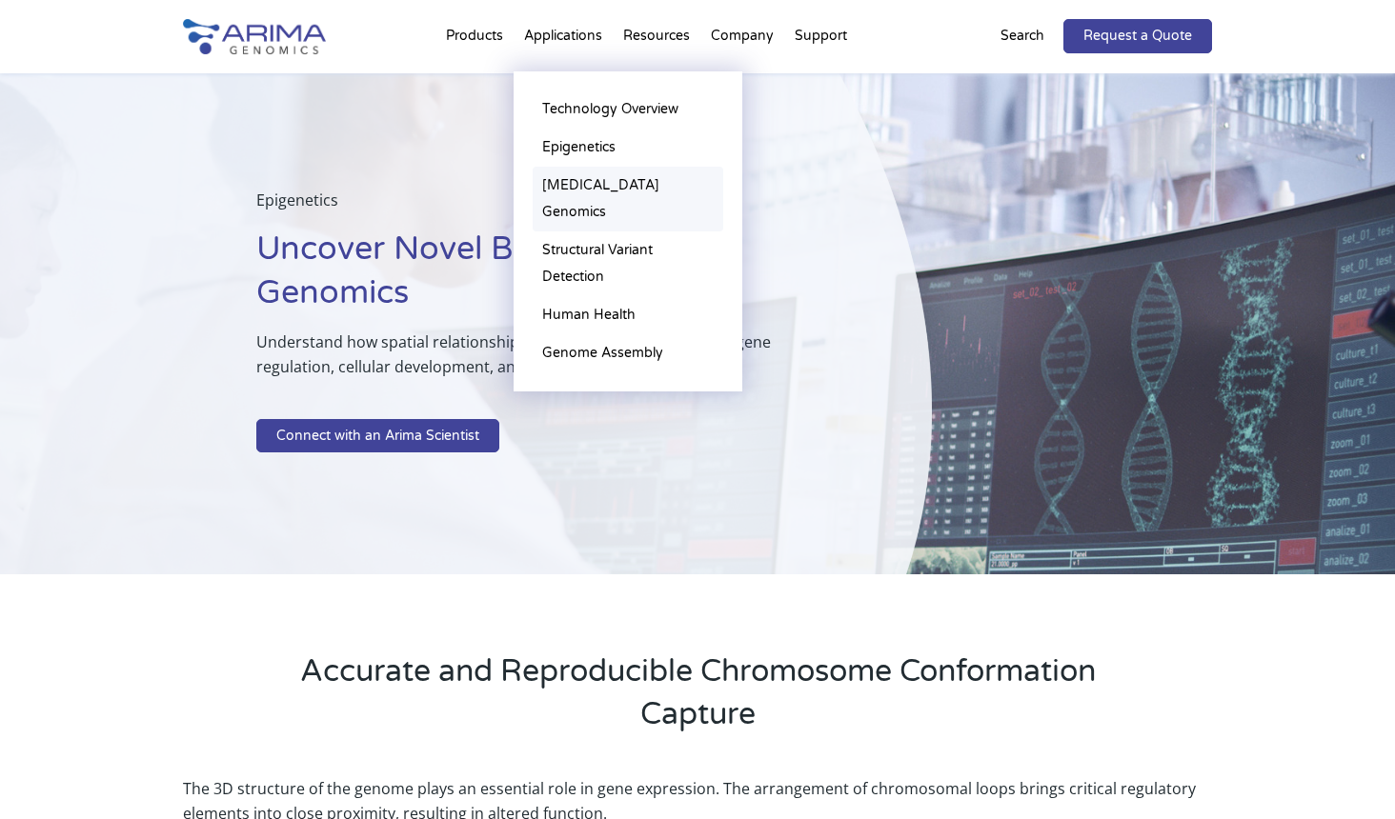
click at [611, 179] on link "[MEDICAL_DATA] Genomics" at bounding box center [628, 199] width 191 height 65
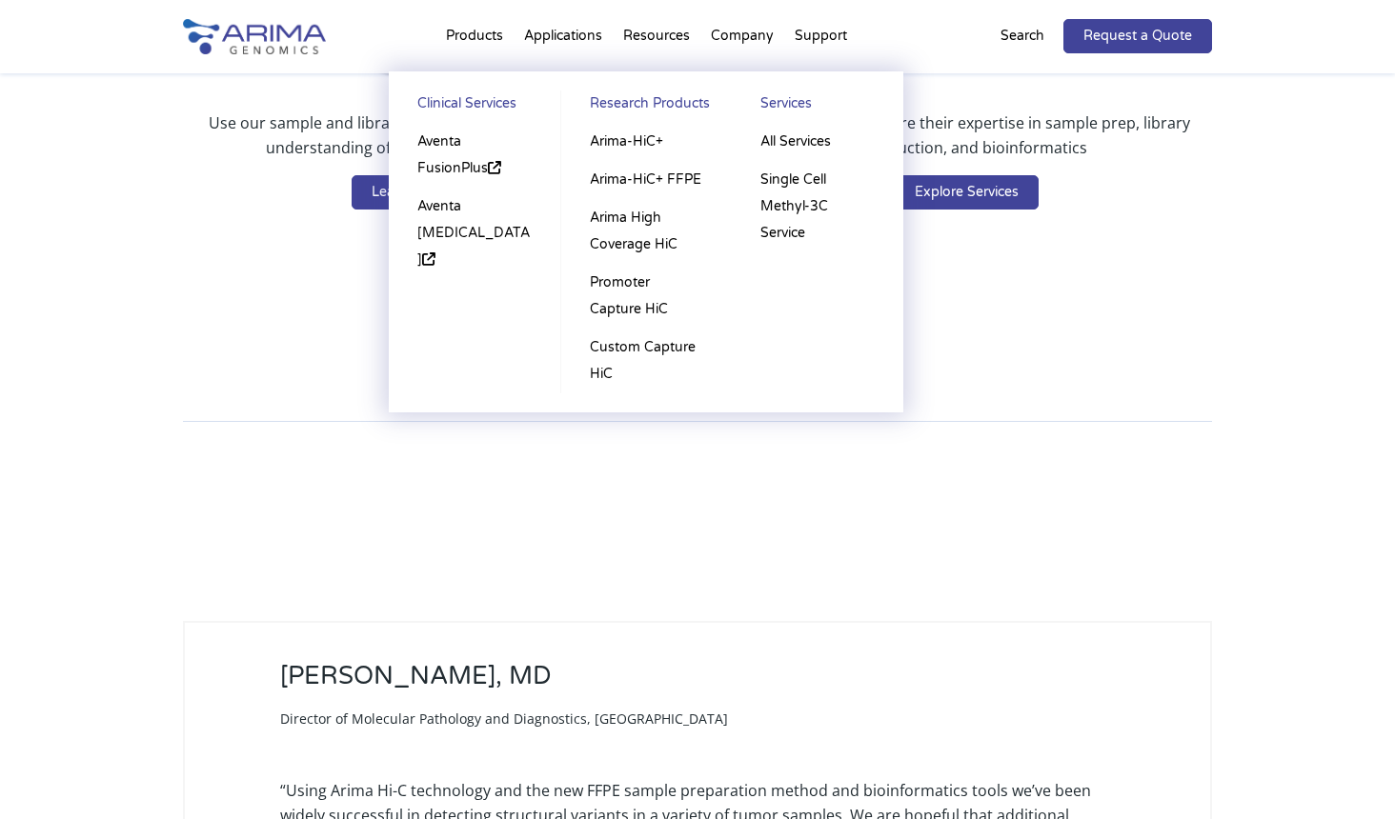
scroll to position [4345, 0]
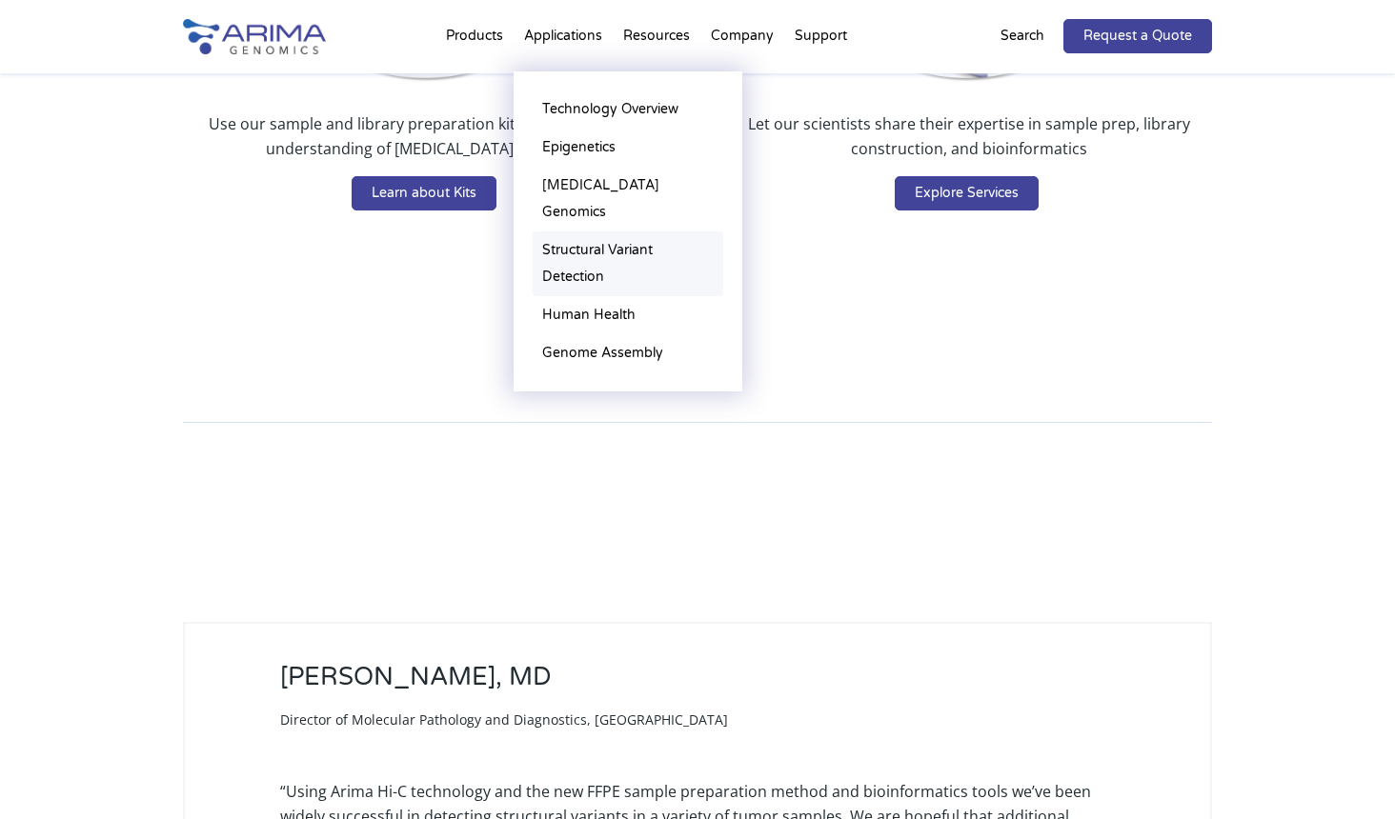
click at [611, 232] on link "Structural Variant Detection" at bounding box center [628, 264] width 191 height 65
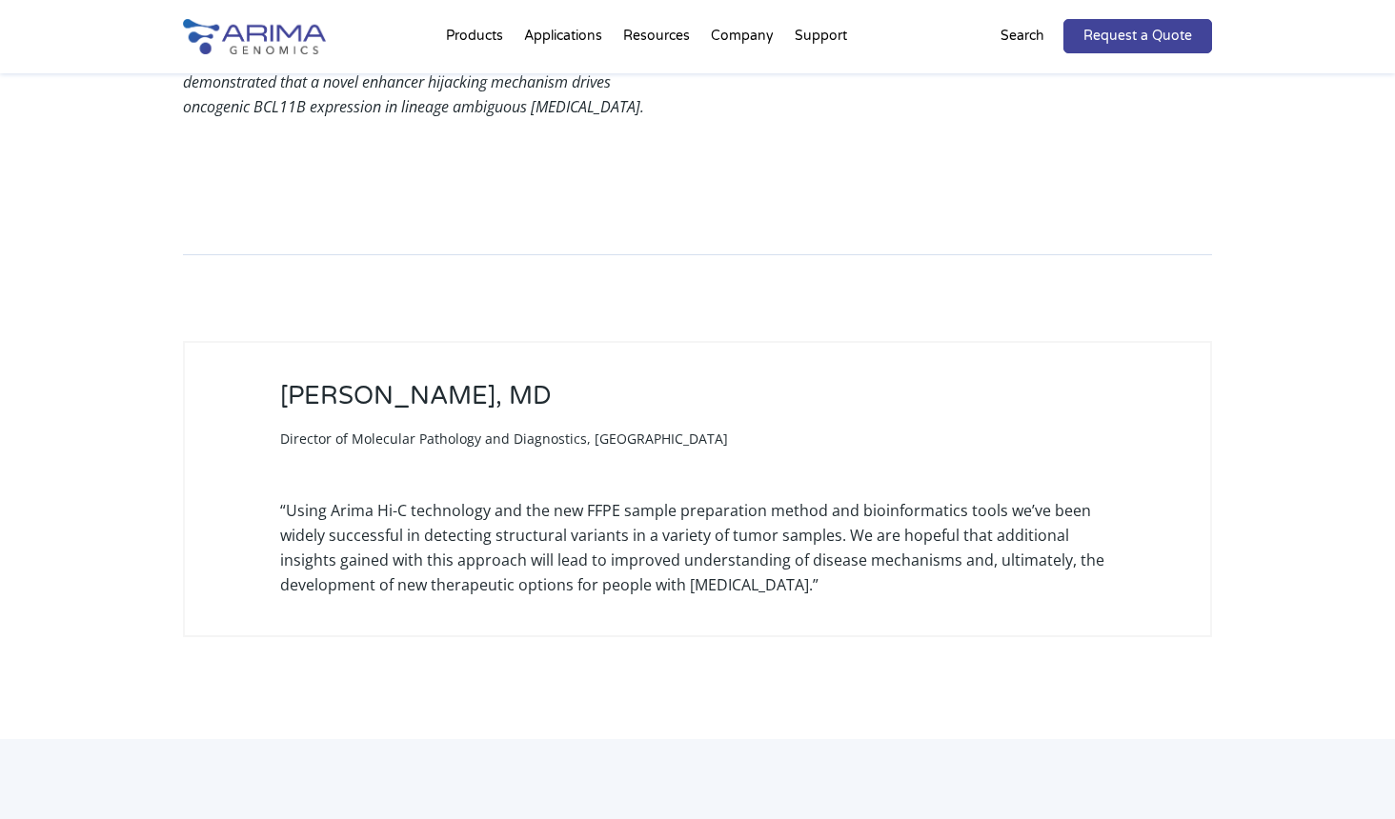
scroll to position [3430, 0]
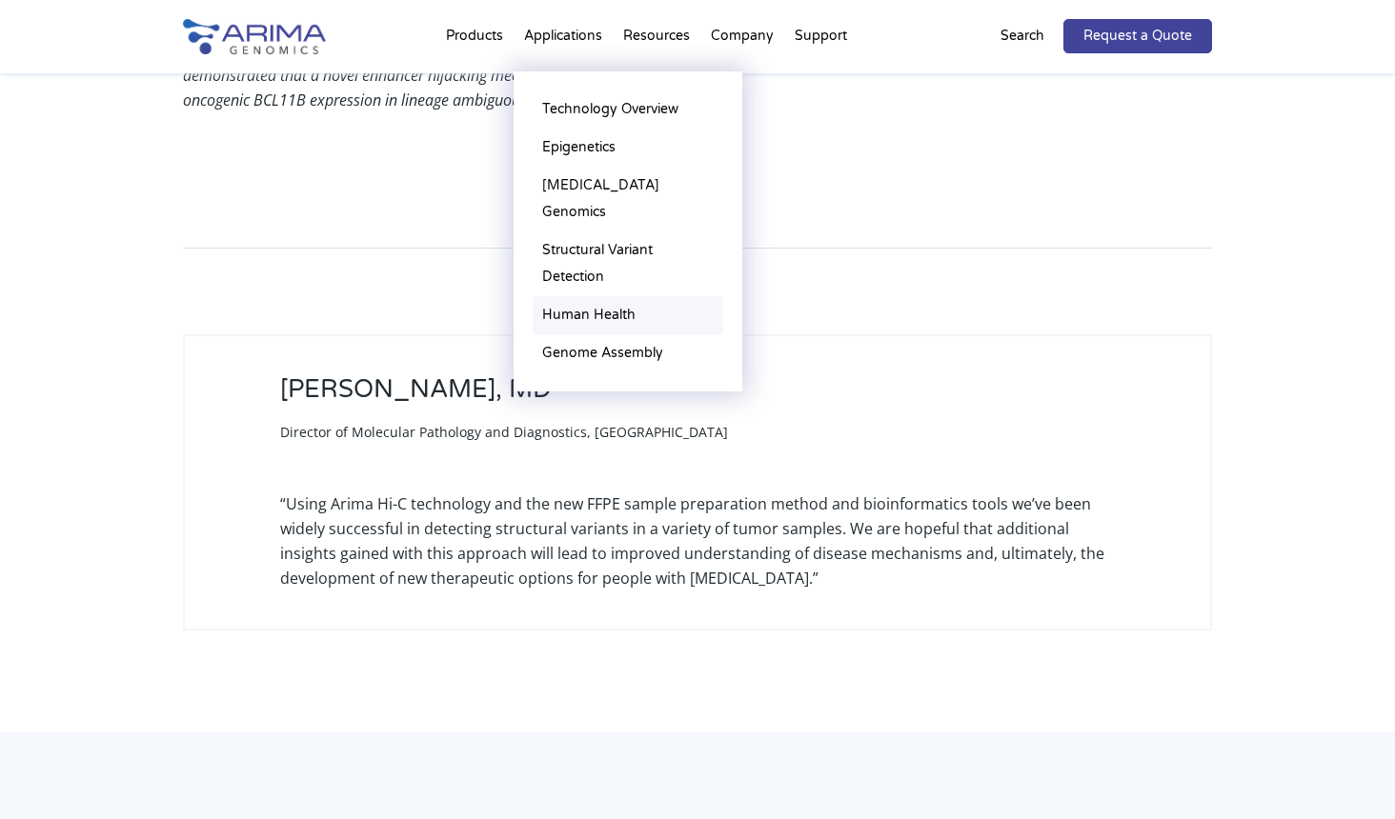
click at [604, 296] on link "Human Health" at bounding box center [628, 315] width 191 height 38
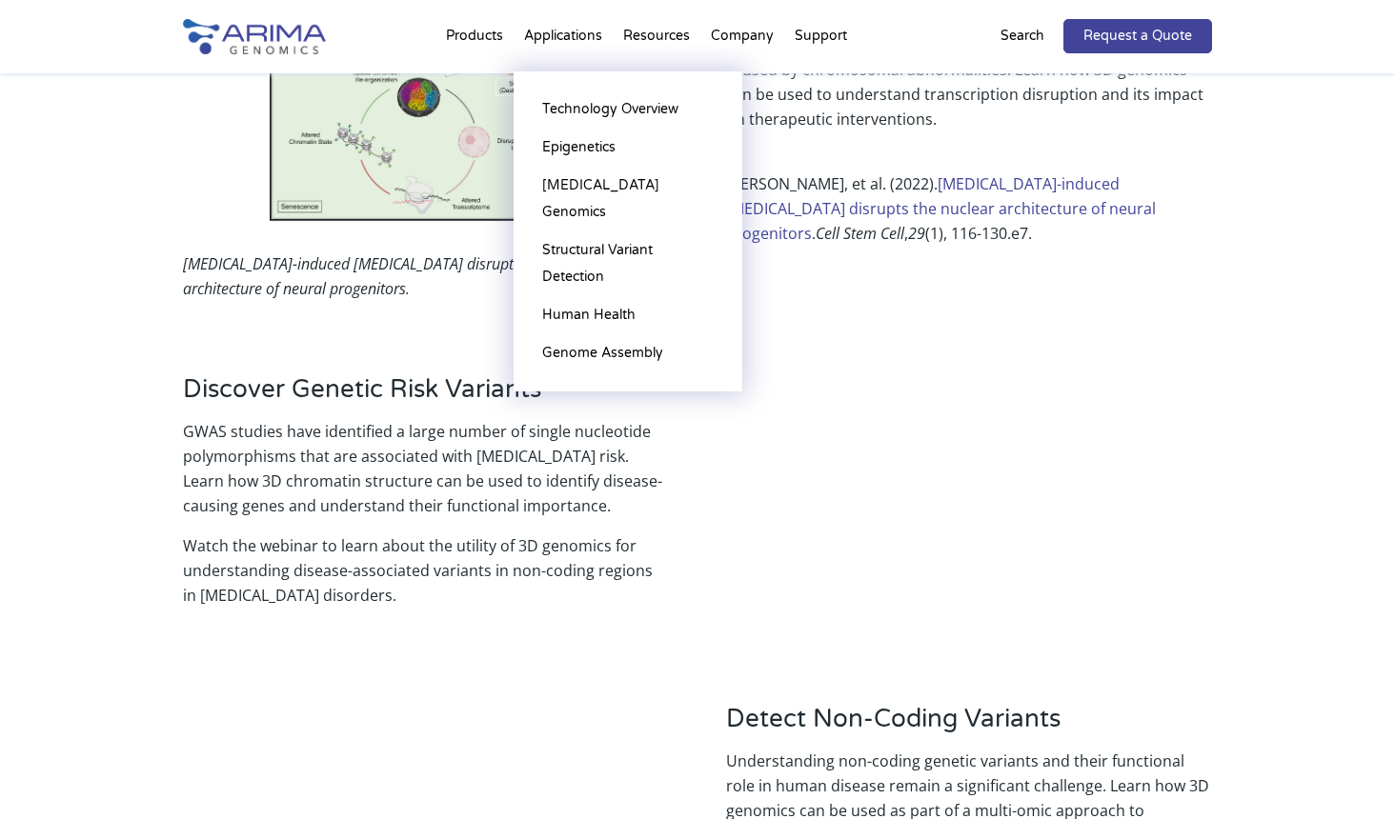
scroll to position [1830, 0]
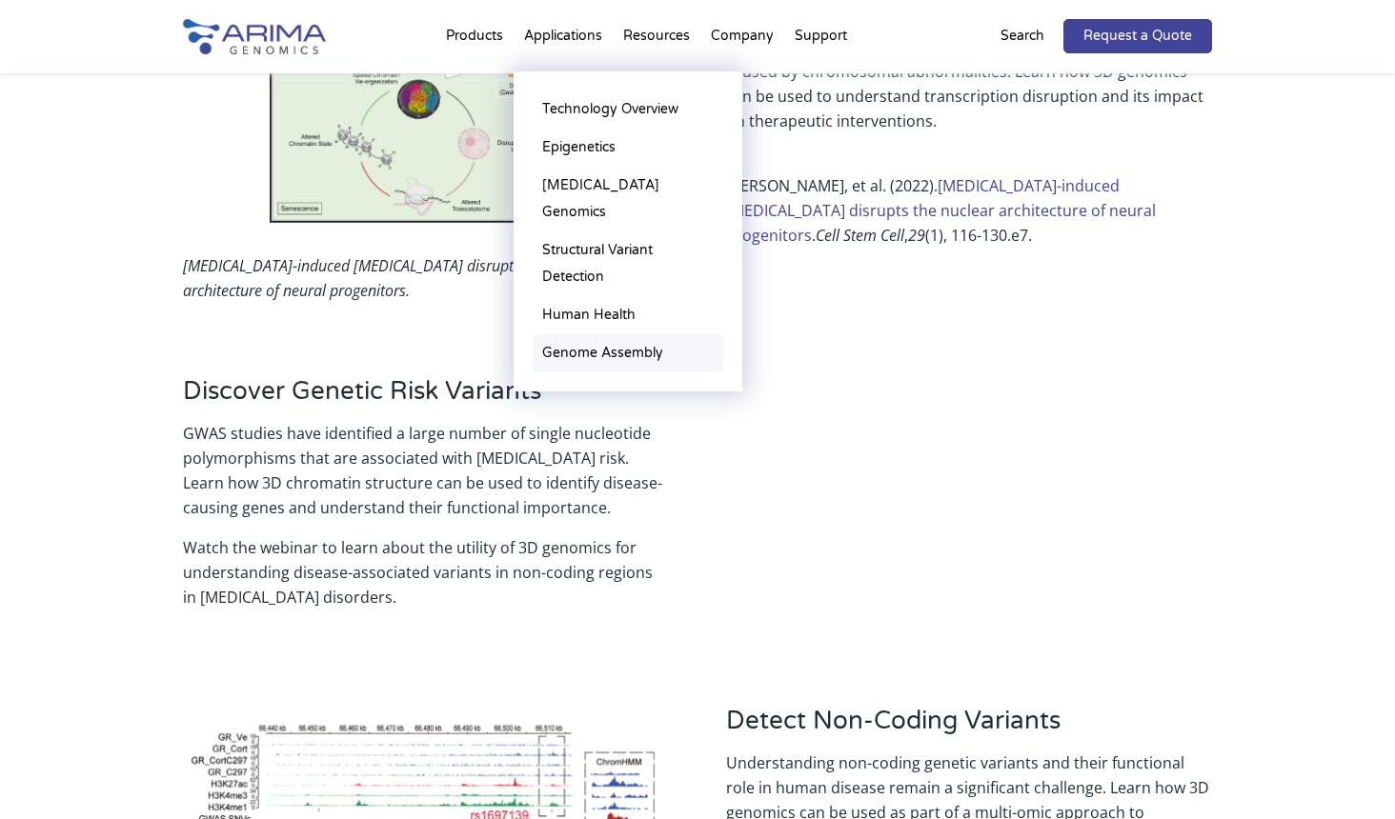
click at [628, 334] on link "Genome Assembly" at bounding box center [628, 353] width 191 height 38
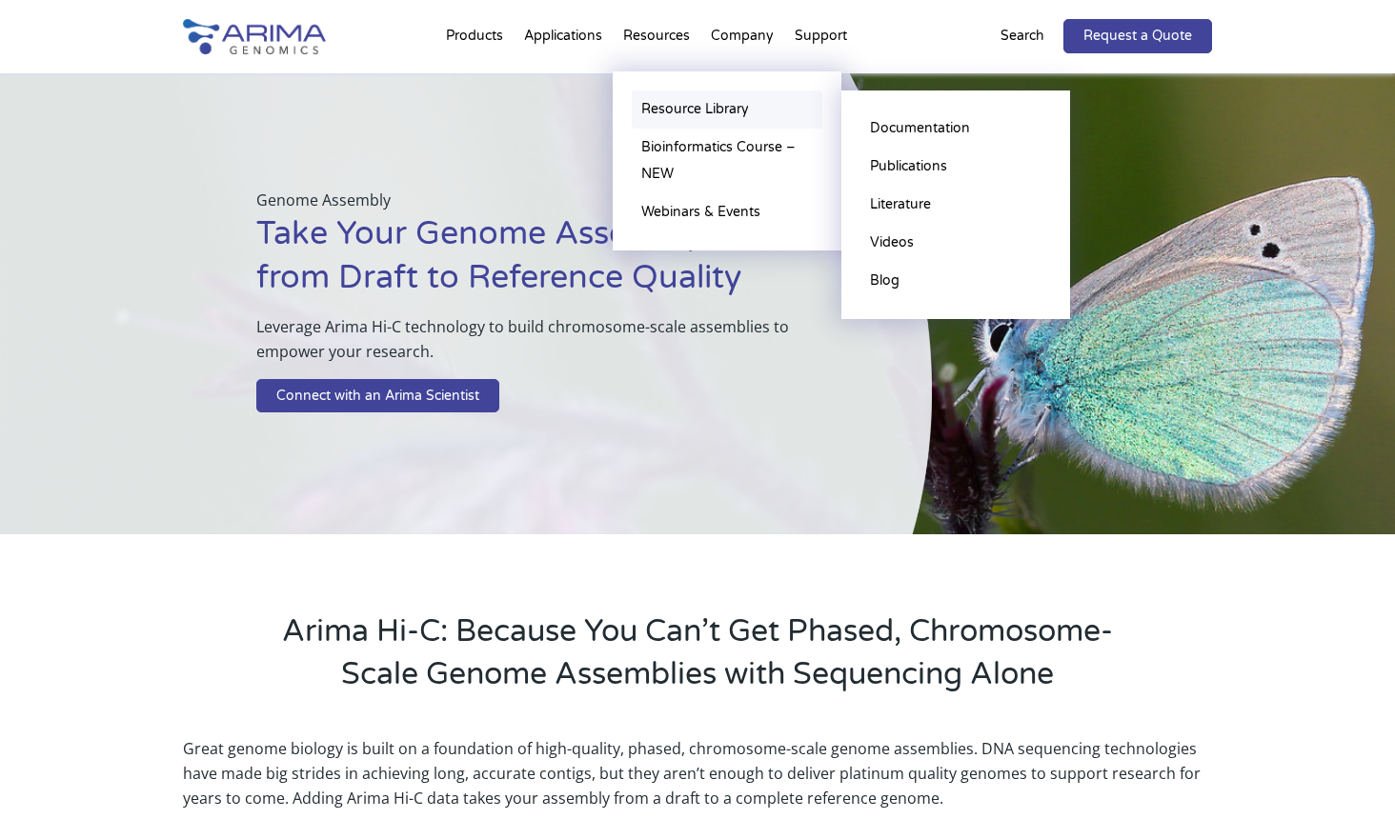
click at [676, 107] on link "Resource Library" at bounding box center [727, 110] width 191 height 38
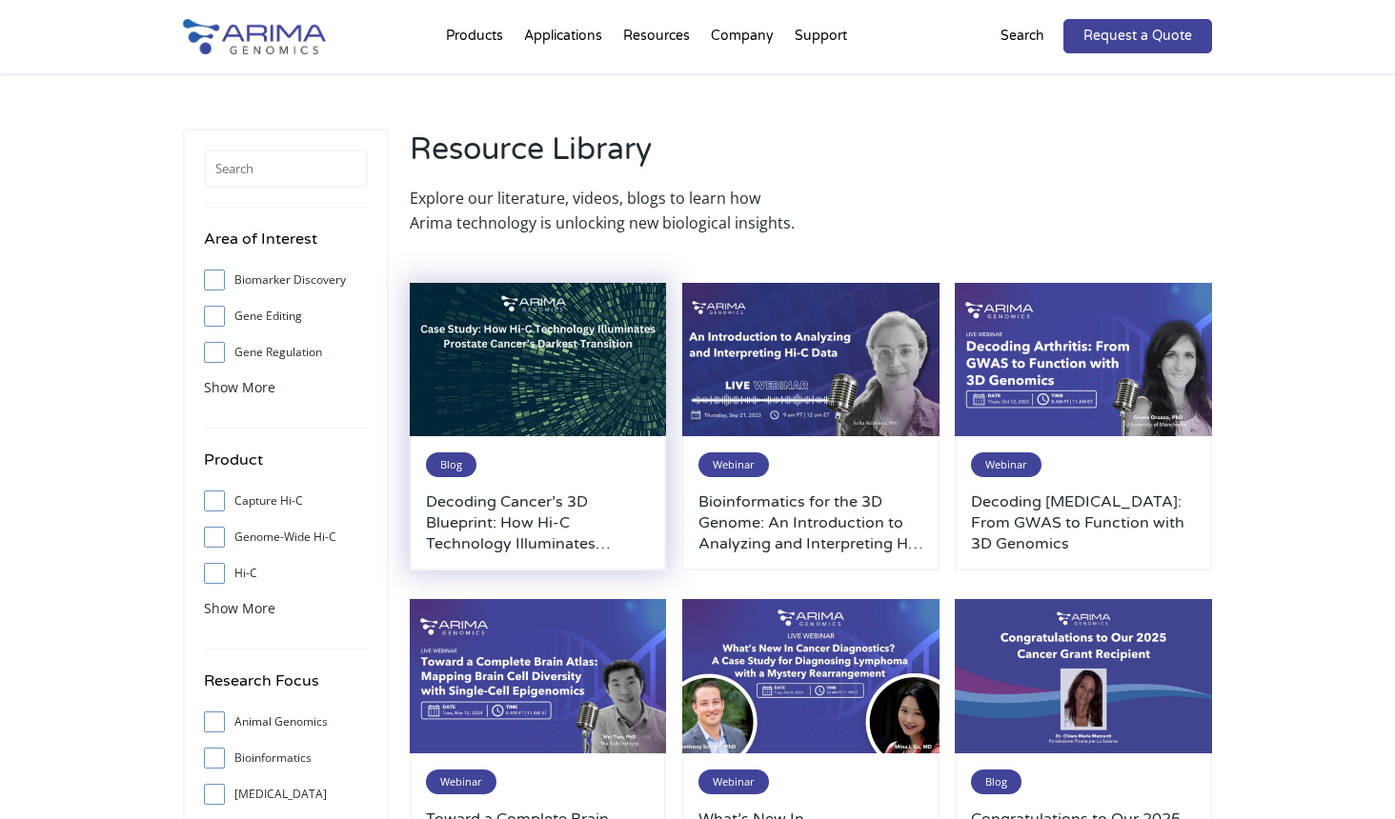
click at [602, 485] on div "Blog Decoding Cancer’s 3D Blueprint: How Hi-C Technology Illuminates [MEDICAL_D…" at bounding box center [538, 503] width 257 height 134
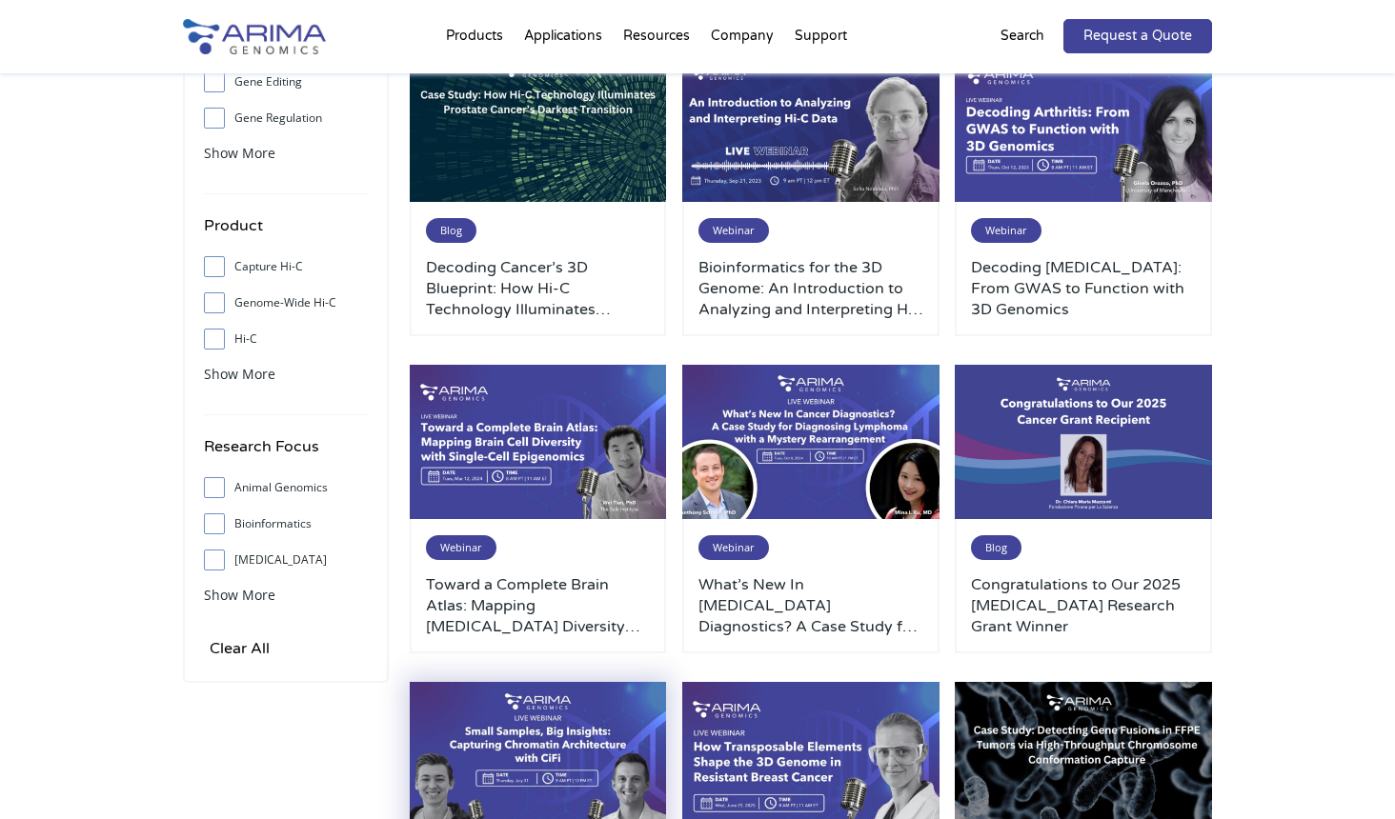
scroll to position [229, 0]
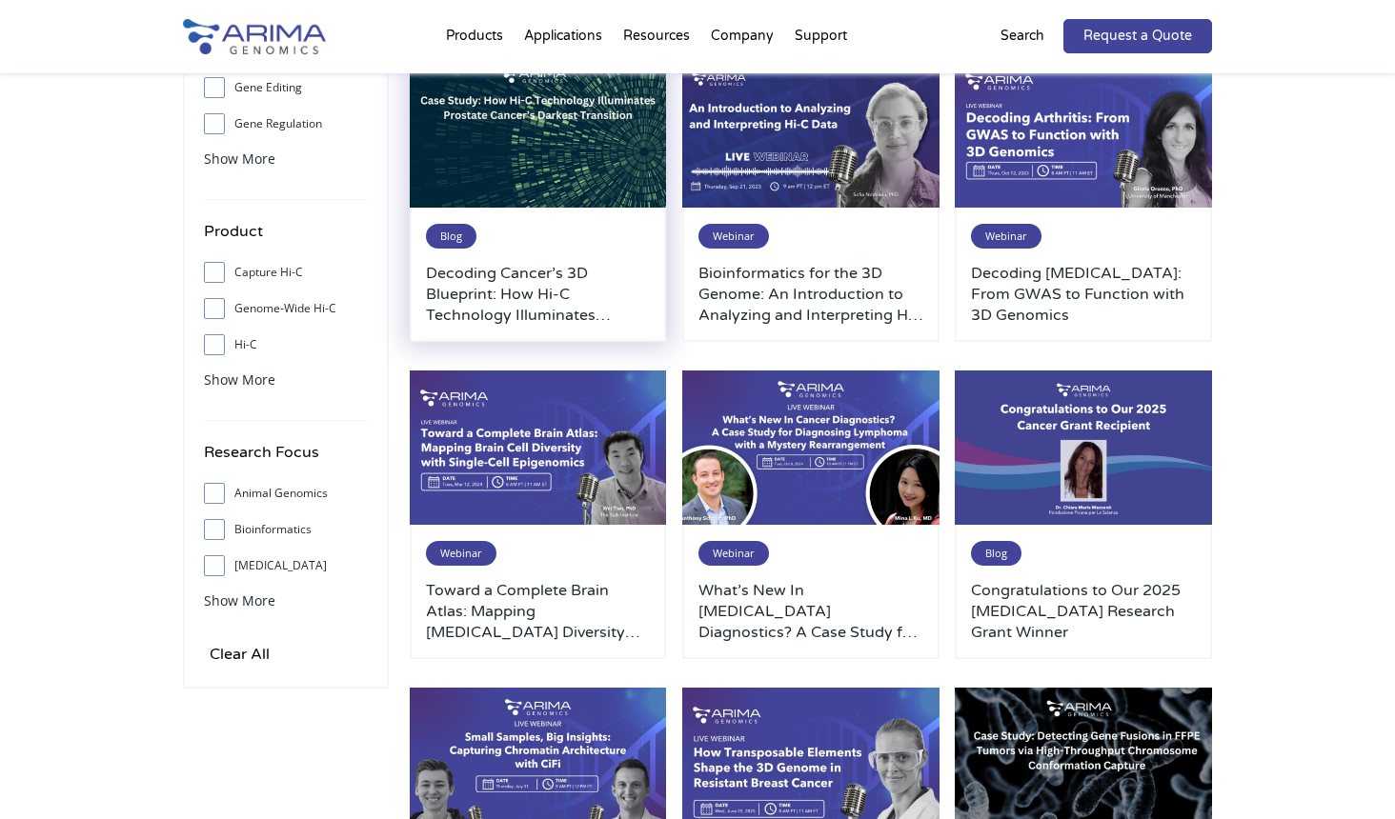
click at [472, 290] on h3 "Decoding Cancer’s 3D Blueprint: How Hi-C Technology Illuminates [MEDICAL_DATA] …" at bounding box center [538, 294] width 225 height 63
